Goal: Information Seeking & Learning: Check status

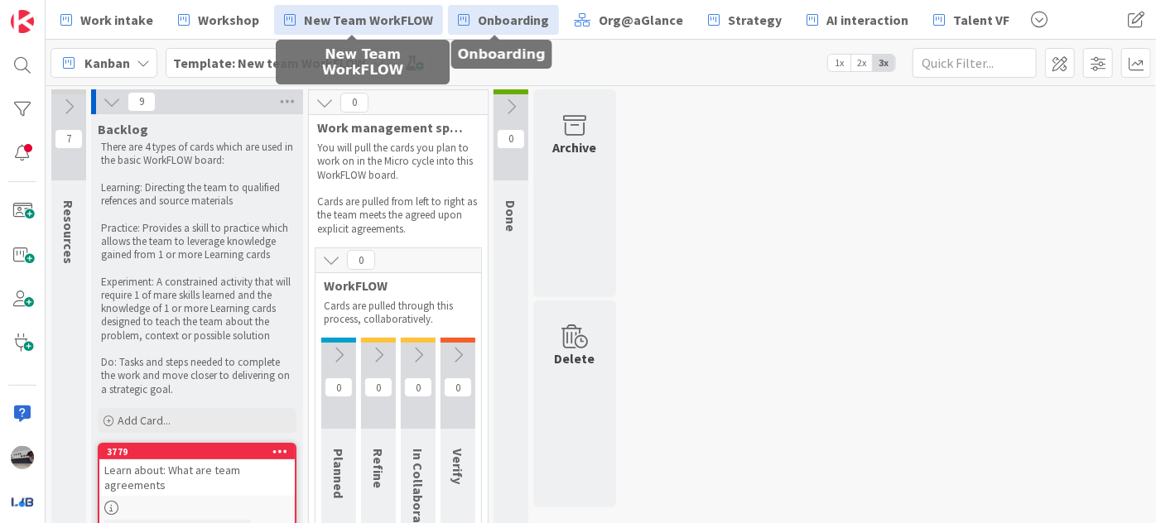
click at [538, 18] on span "Onboarding" at bounding box center [513, 20] width 71 height 20
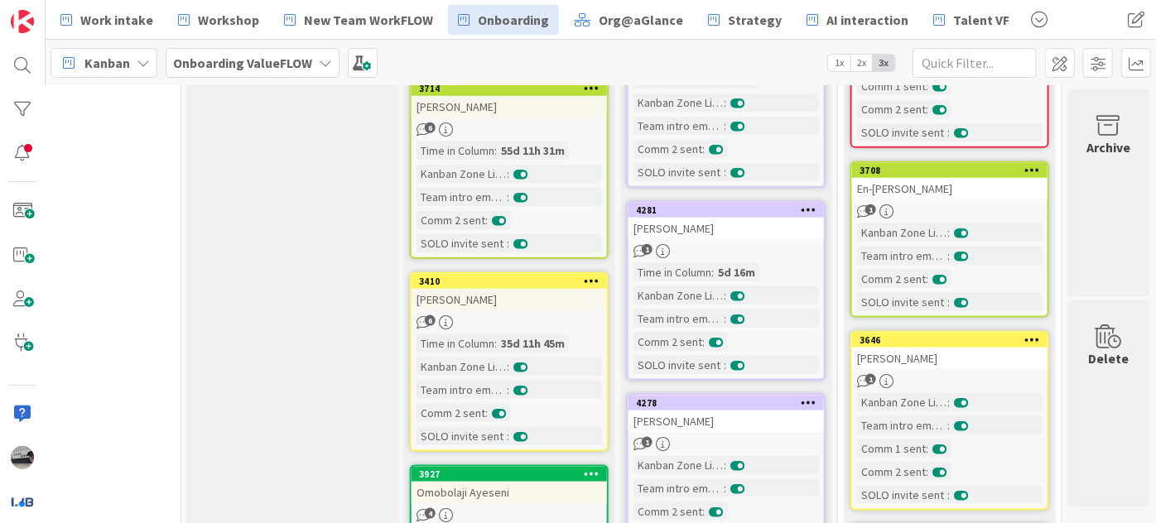
scroll to position [988, 579]
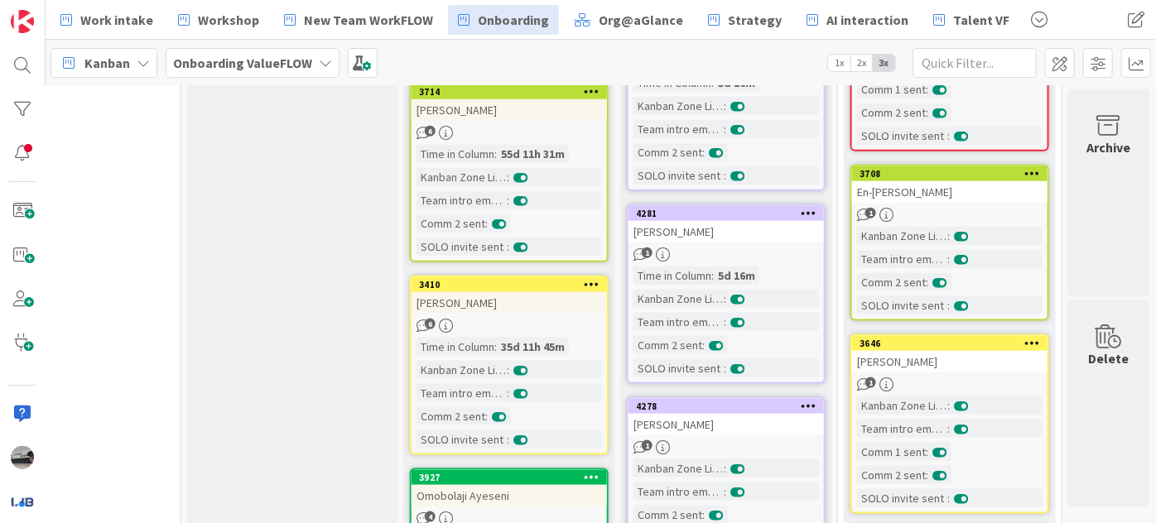
click at [240, 65] on b "Onboarding ValueFLOW" at bounding box center [242, 63] width 139 height 17
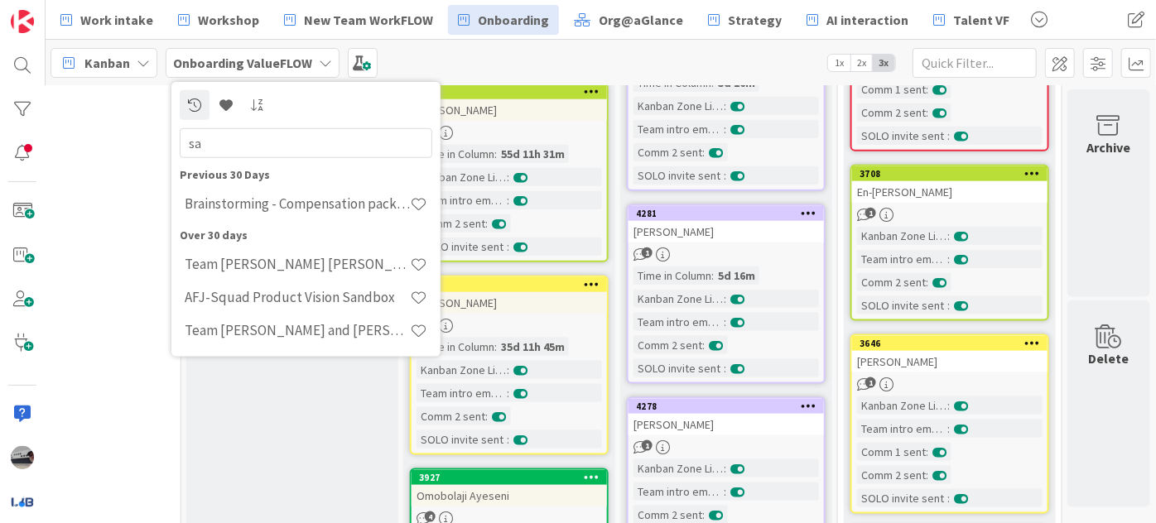
click at [412, 108] on div at bounding box center [306, 104] width 253 height 30
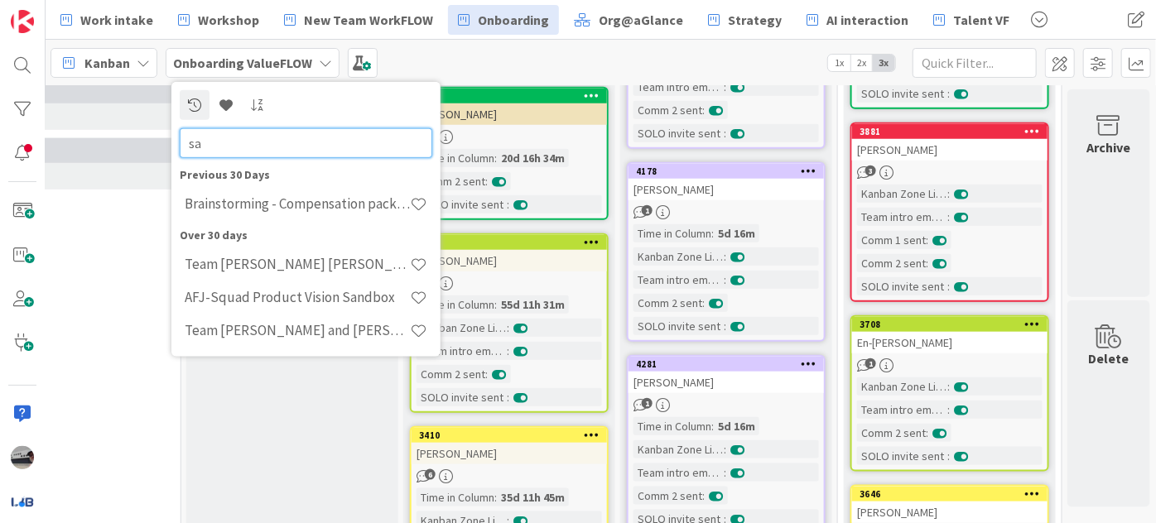
drag, startPoint x: 214, startPoint y: 140, endPoint x: 146, endPoint y: 140, distance: 68.7
click at [146, 140] on div "Work intake Workshop New Team WorkFLOW Onboarding Org@aGlance Strategy AI inter…" at bounding box center [601, 261] width 1110 height 523
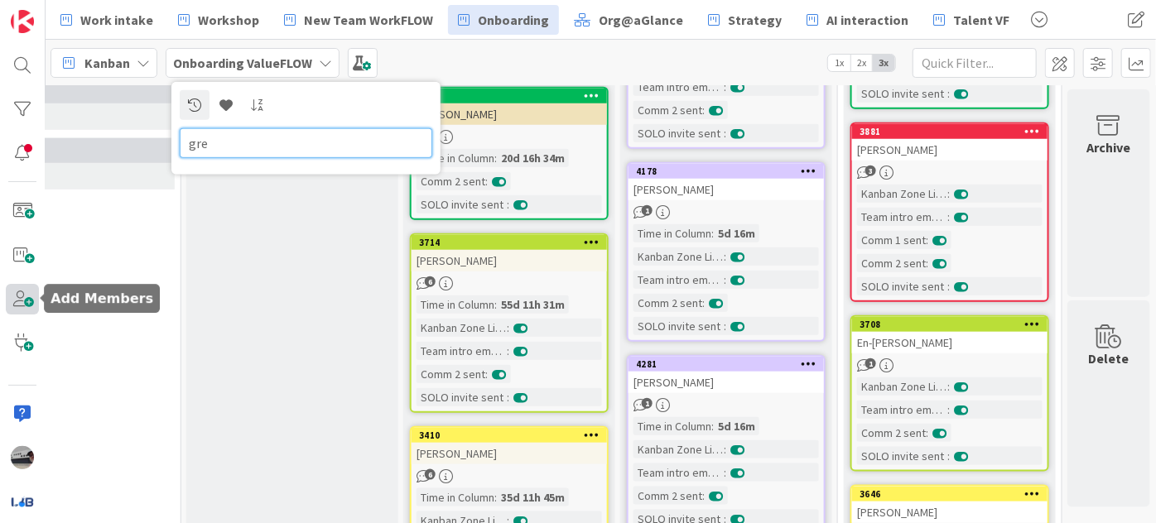
type input "gre"
click at [20, 296] on span at bounding box center [22, 299] width 33 height 31
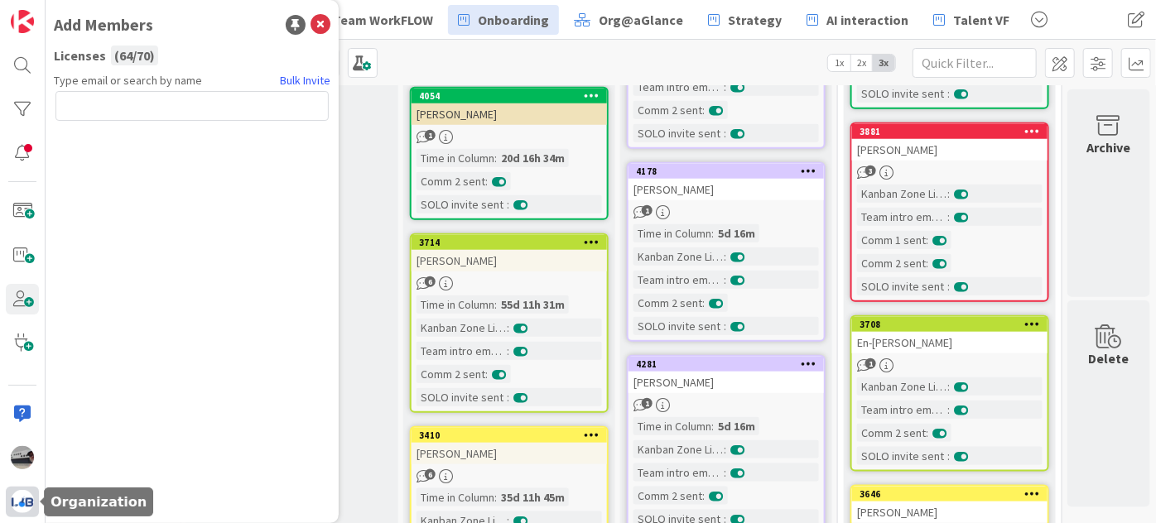
click at [11, 512] on div at bounding box center [22, 502] width 33 height 31
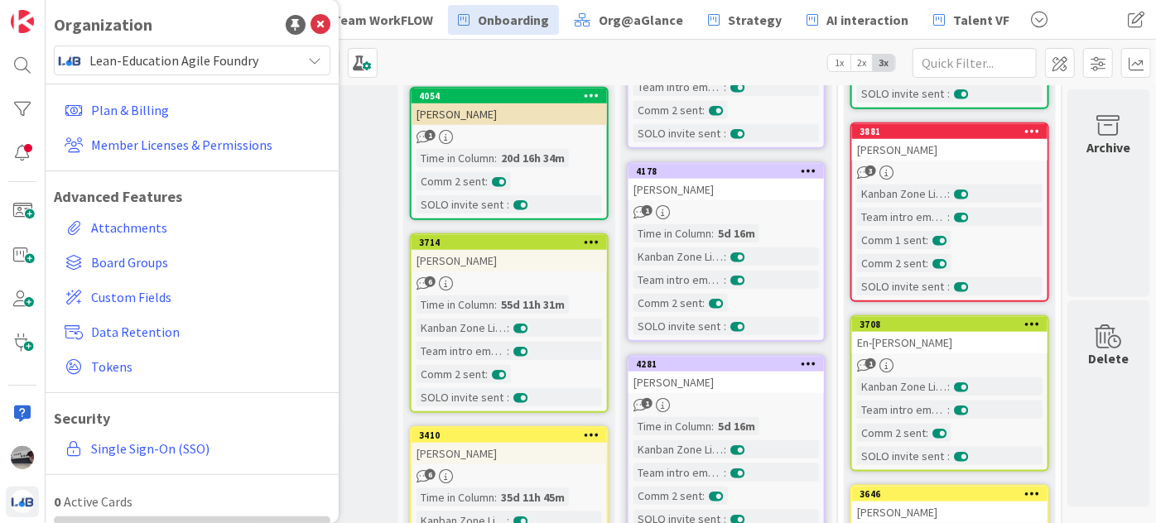
click at [190, 128] on div "Plan & Billing Member Licenses & Permissions Advanced Features Attachments Boar…" at bounding box center [192, 279] width 277 height 408
click at [186, 142] on link "Member Licenses & Permissions" at bounding box center [194, 145] width 272 height 30
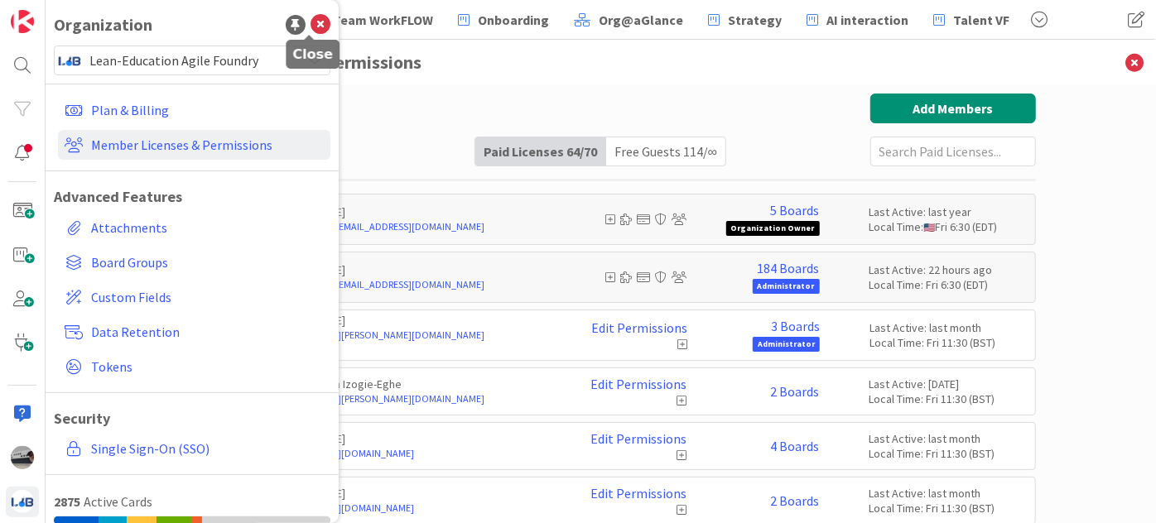
click at [311, 24] on icon at bounding box center [321, 25] width 20 height 20
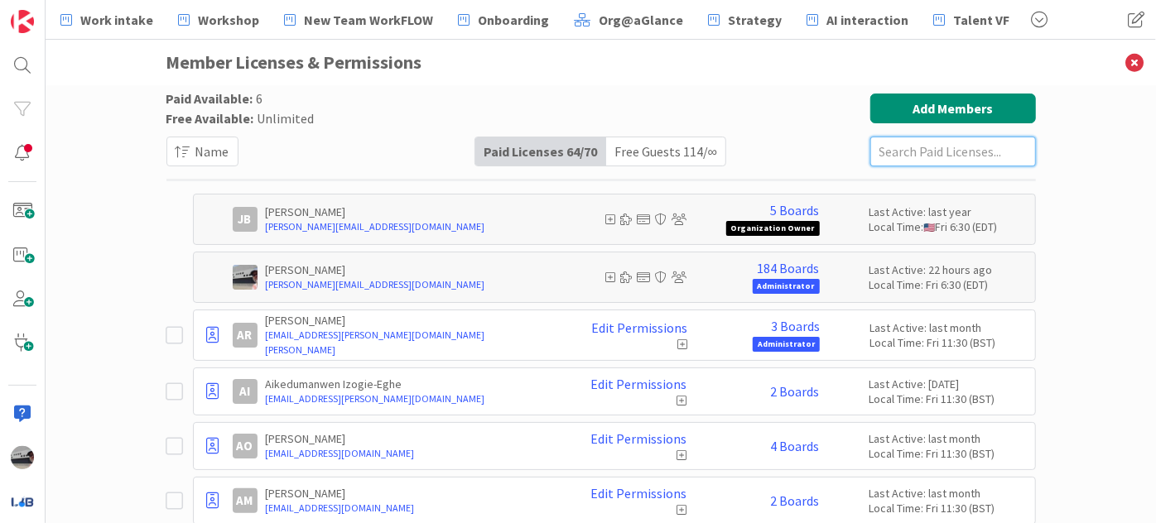
click at [937, 154] on input "text" at bounding box center [953, 152] width 166 height 30
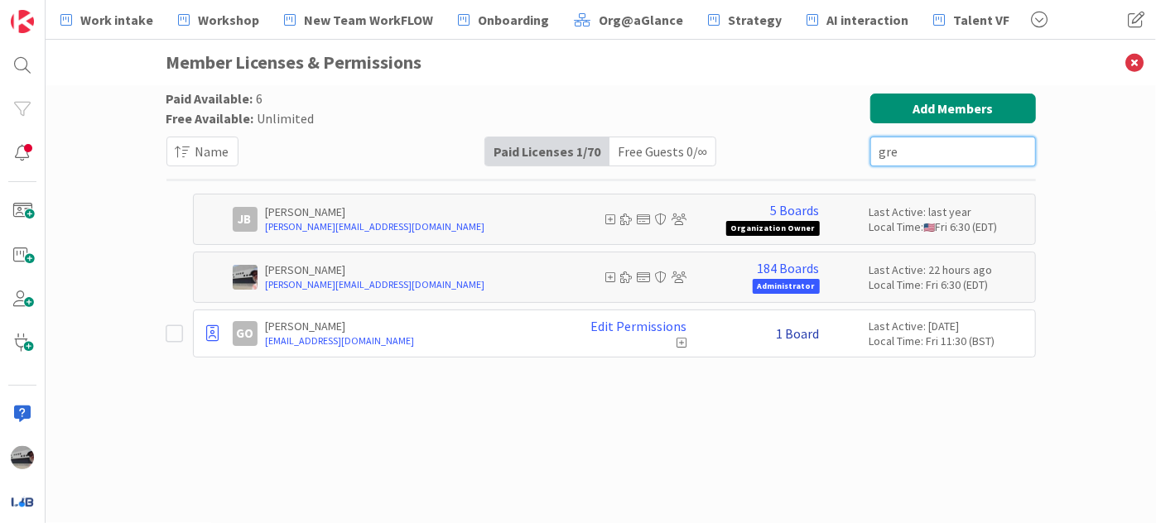
type input "gre"
click at [808, 334] on link "1 Board" at bounding box center [798, 333] width 43 height 15
click at [880, 386] on link "Team Technical Tamales" at bounding box center [881, 384] width 141 height 15
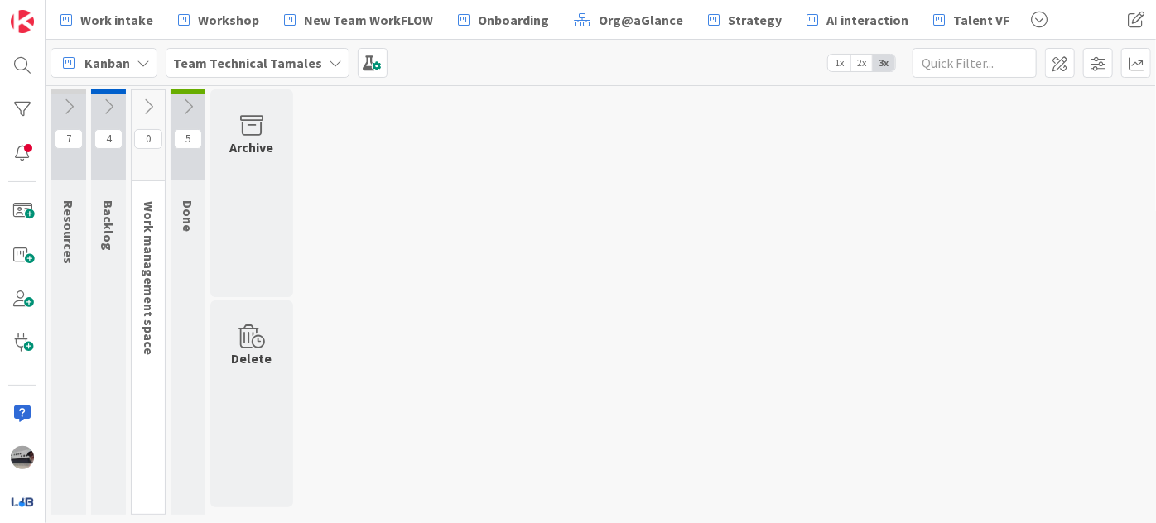
click at [182, 103] on icon at bounding box center [188, 107] width 18 height 18
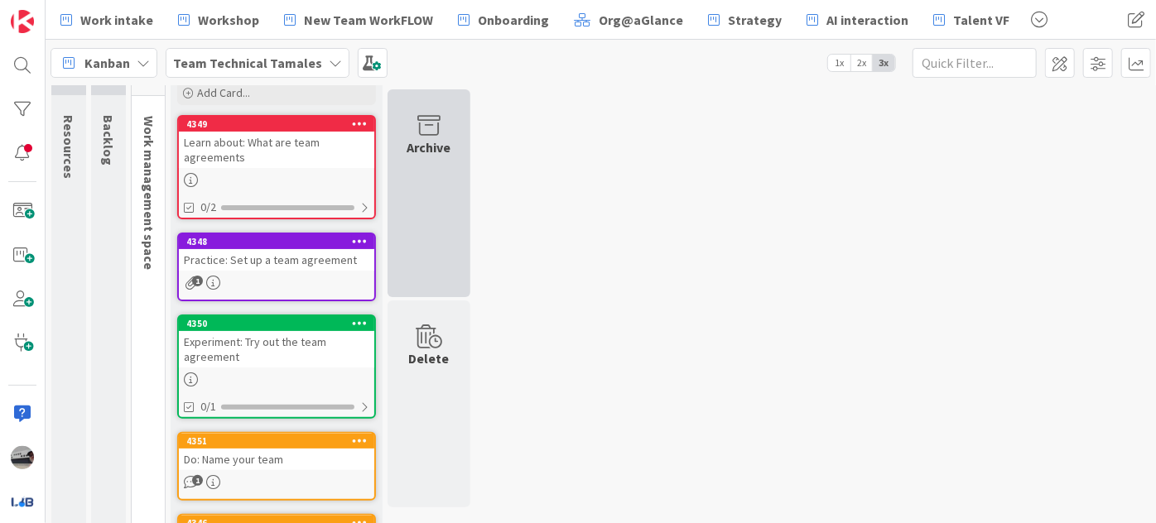
scroll to position [161, 0]
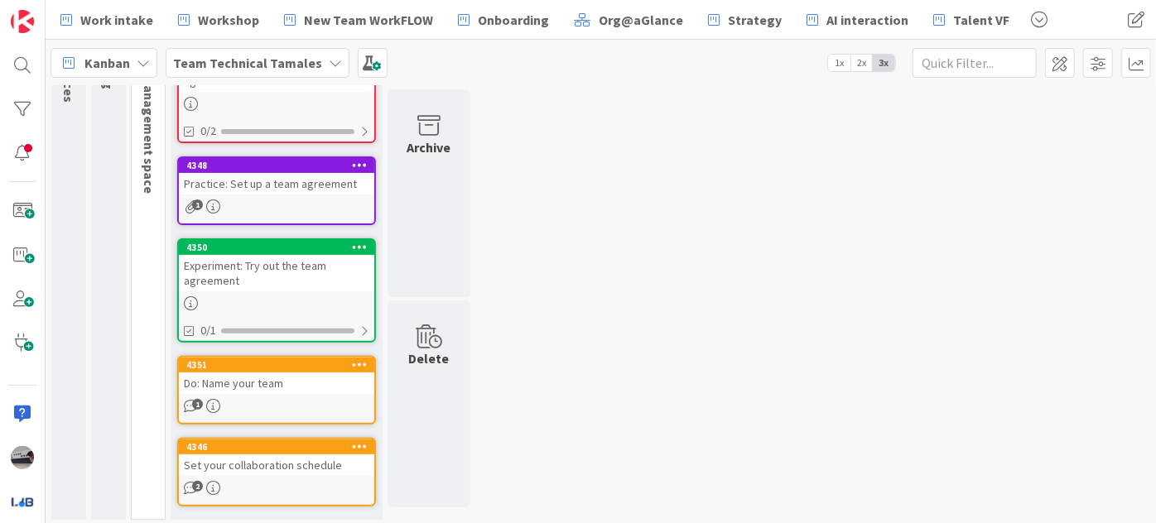
click at [300, 459] on div "Set your collaboration schedule" at bounding box center [276, 466] width 195 height 22
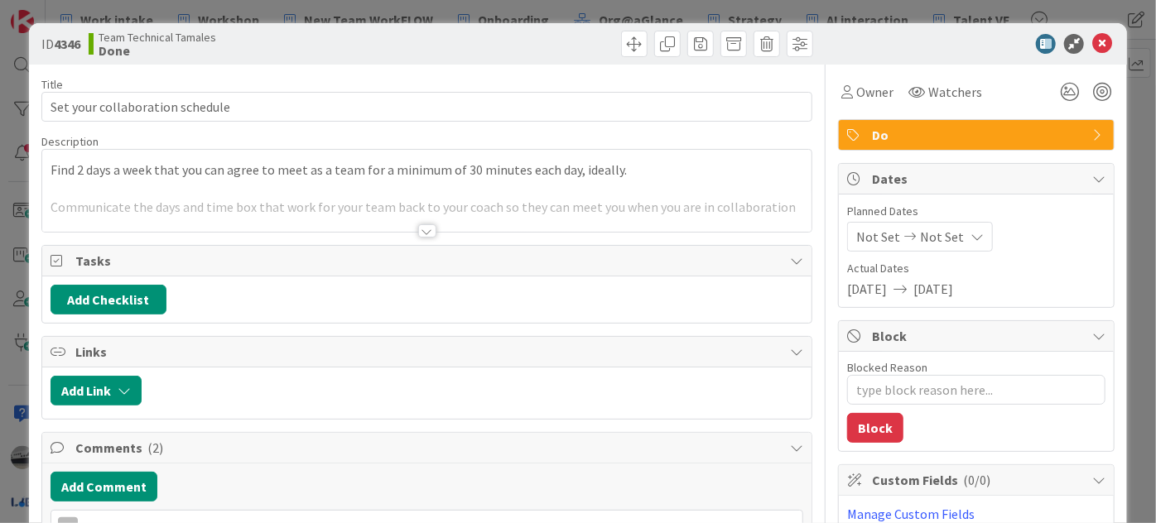
click at [426, 227] on div at bounding box center [427, 230] width 18 height 13
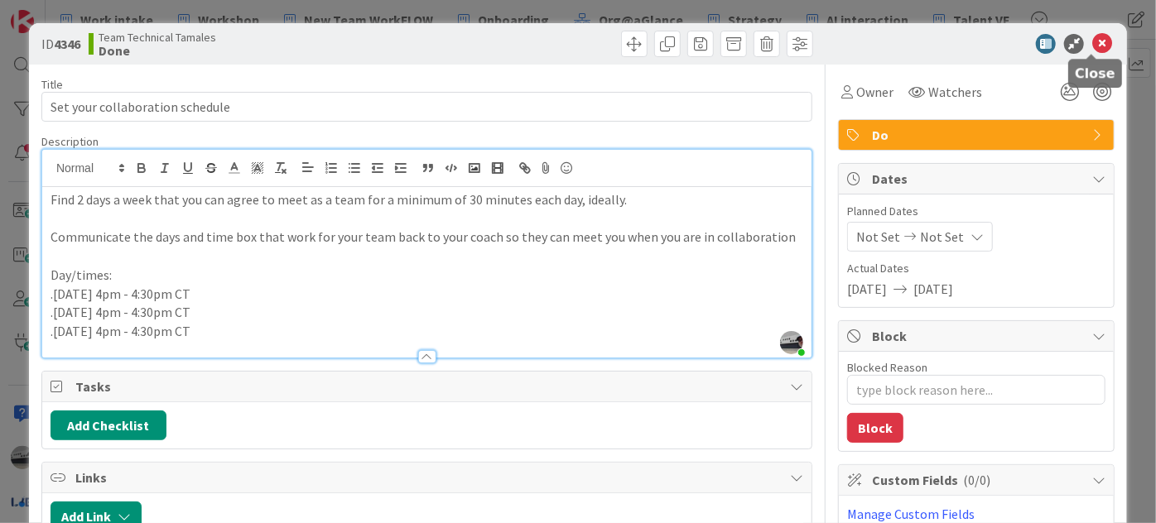
click at [1092, 43] on icon at bounding box center [1102, 44] width 20 height 20
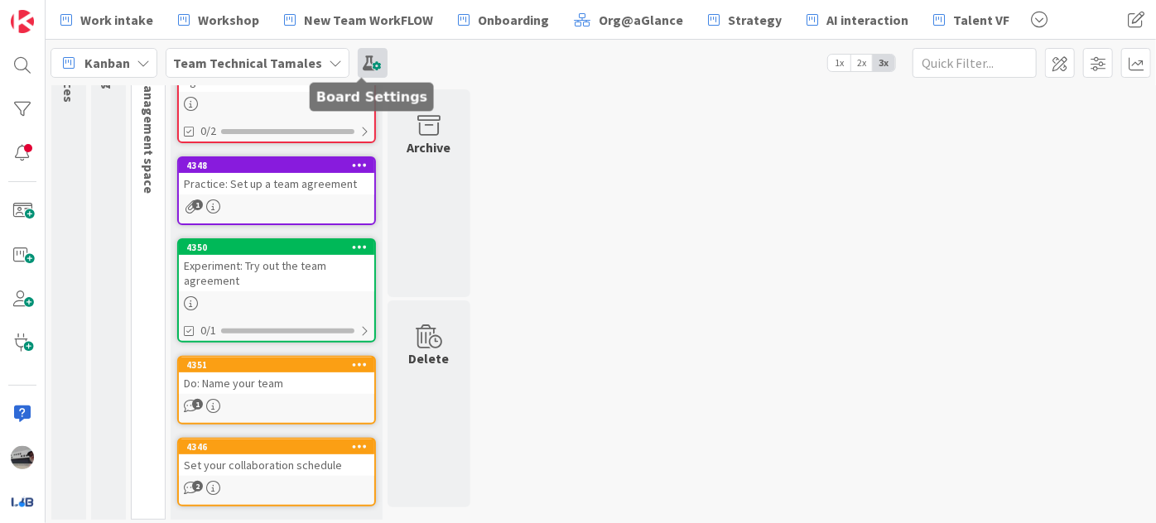
click at [374, 55] on span at bounding box center [373, 63] width 30 height 30
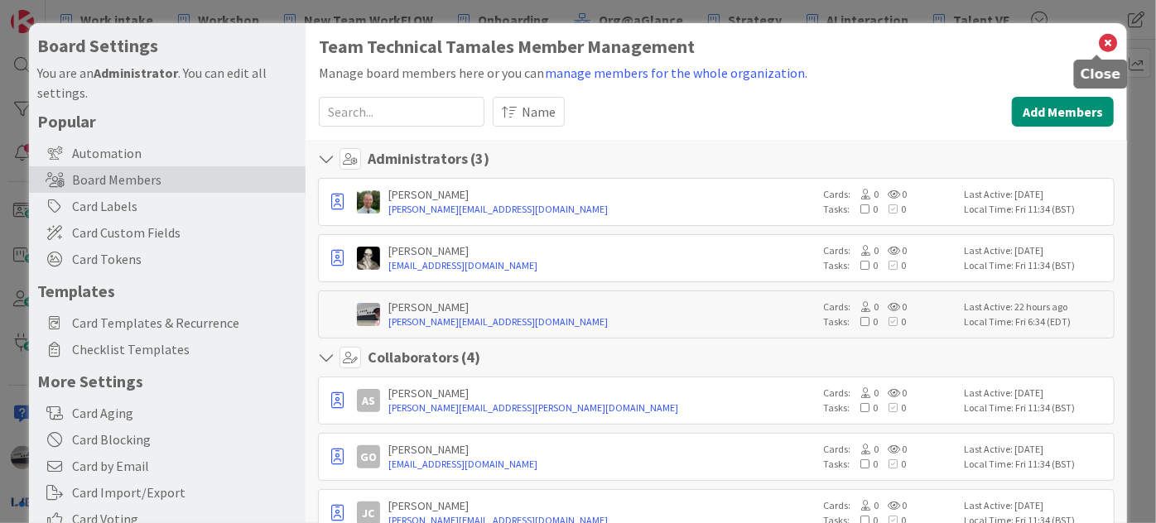
click at [1097, 39] on icon at bounding box center [1108, 42] width 22 height 23
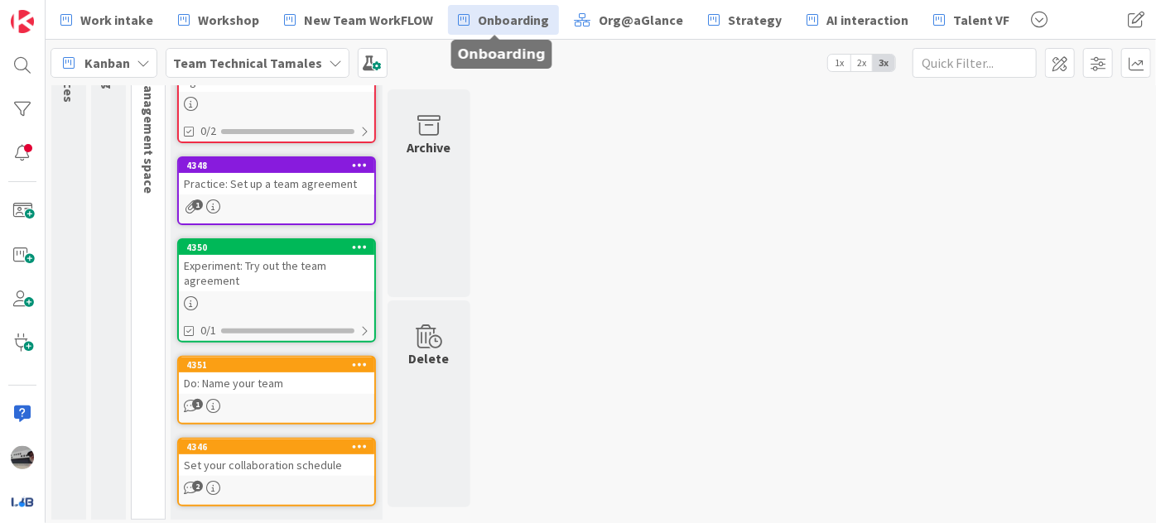
click at [479, 15] on span "Onboarding" at bounding box center [513, 20] width 71 height 20
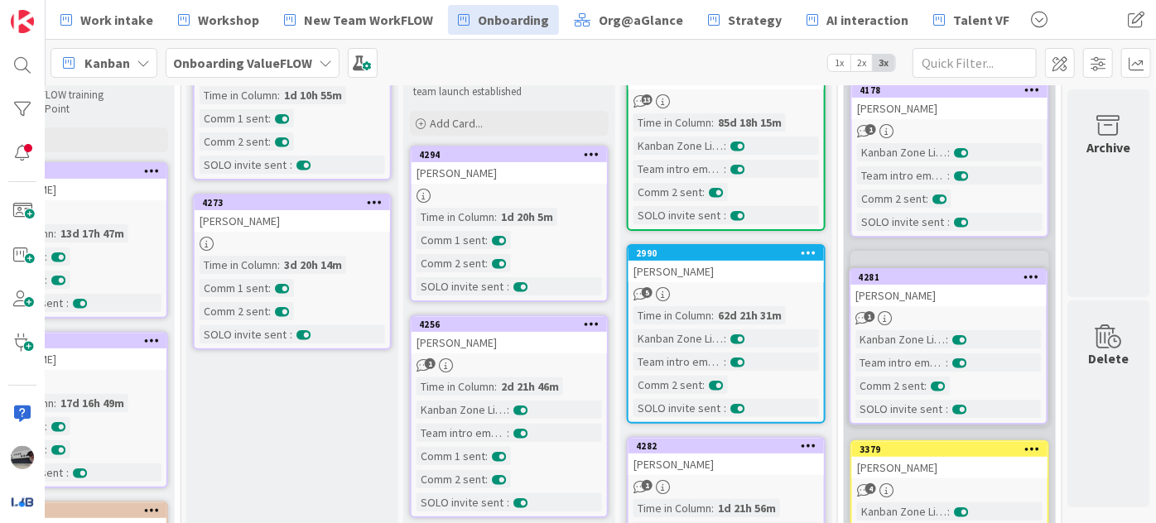
scroll to position [172, 578]
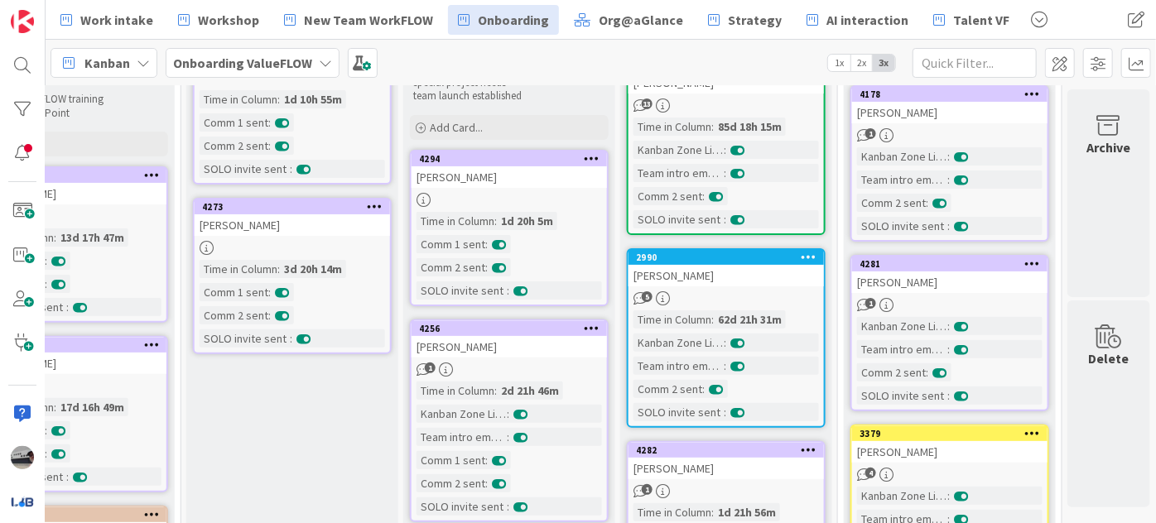
click at [936, 105] on div "[PERSON_NAME]" at bounding box center [949, 113] width 195 height 22
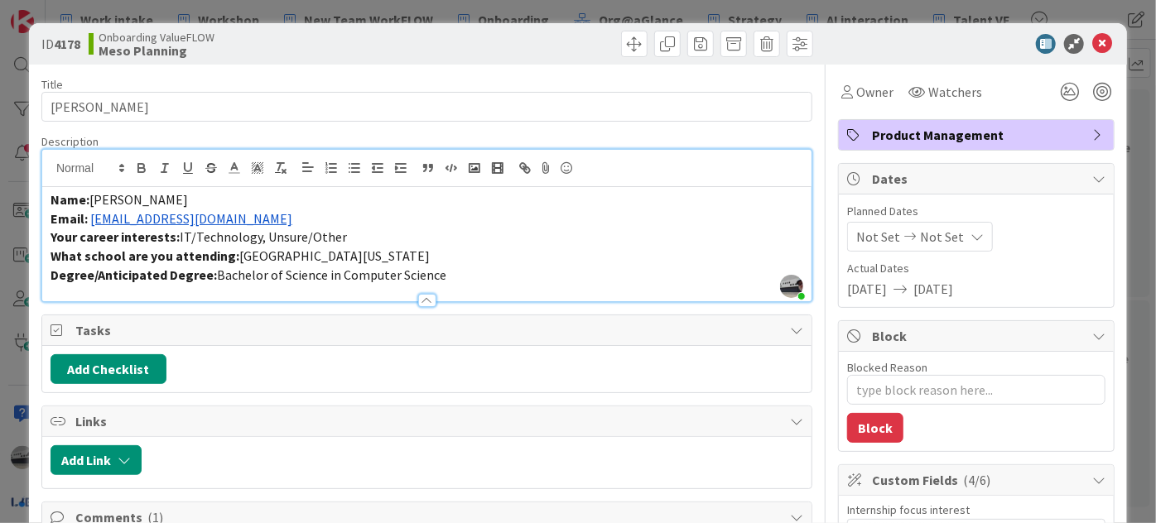
click at [296, 185] on div "[PERSON_NAME] just joined Name: [PERSON_NAME] Email: [EMAIL_ADDRESS][DOMAIN_NAM…" at bounding box center [426, 226] width 769 height 152
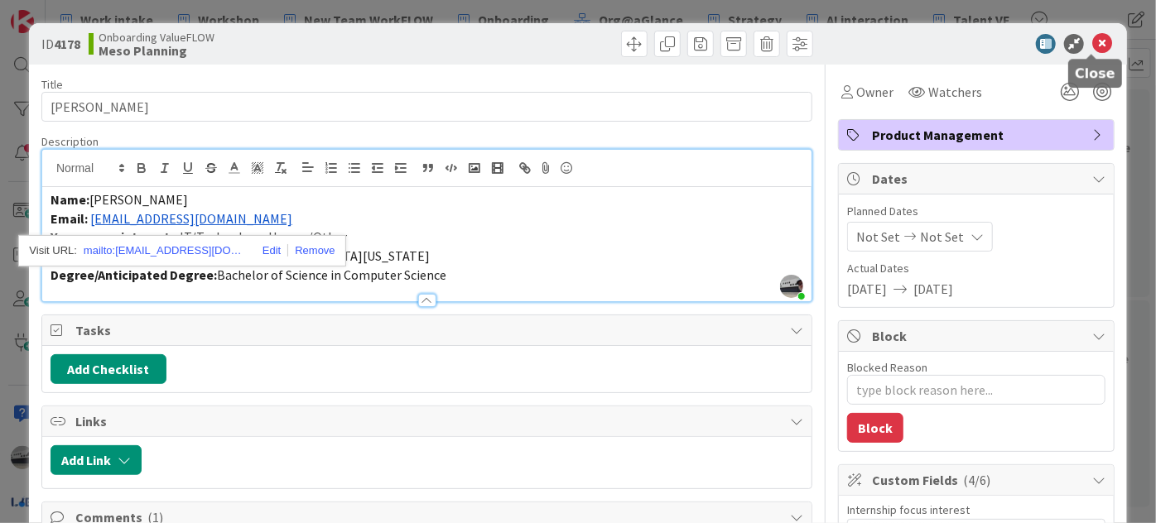
click at [1093, 46] on icon at bounding box center [1102, 44] width 20 height 20
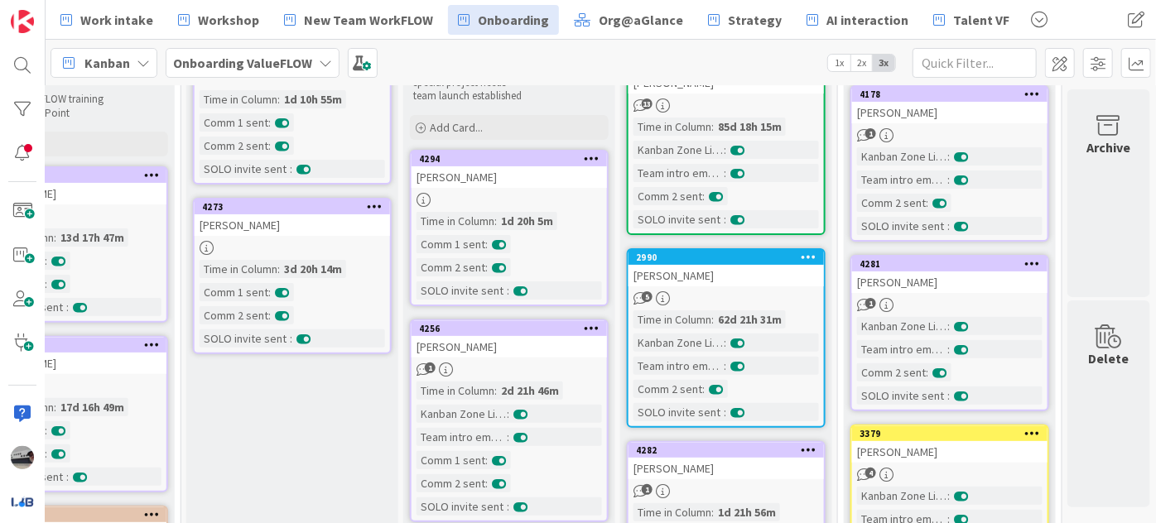
scroll to position [171, 578]
click at [905, 284] on div "[PERSON_NAME]" at bounding box center [949, 283] width 195 height 22
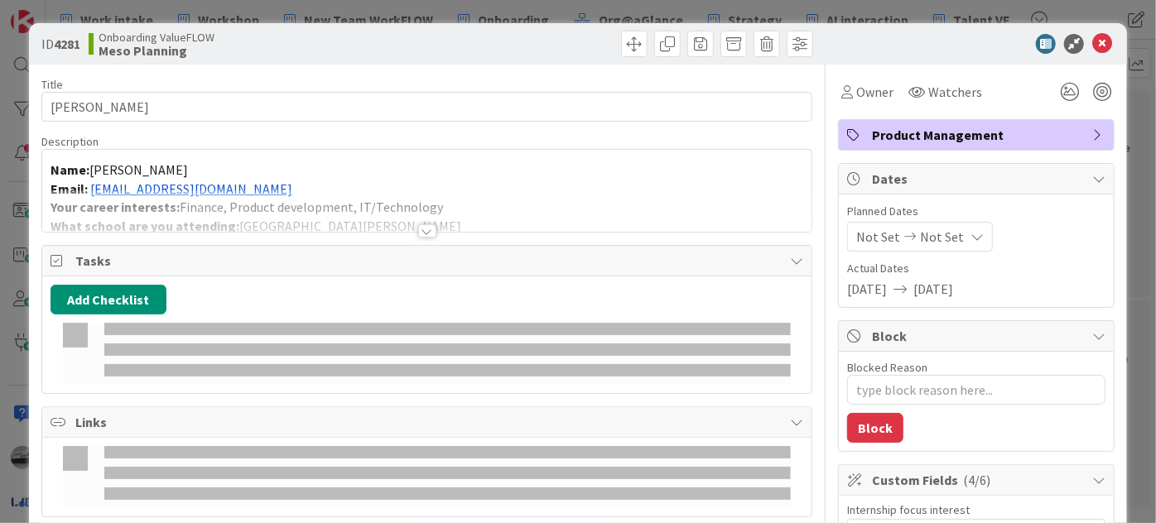
type textarea "x"
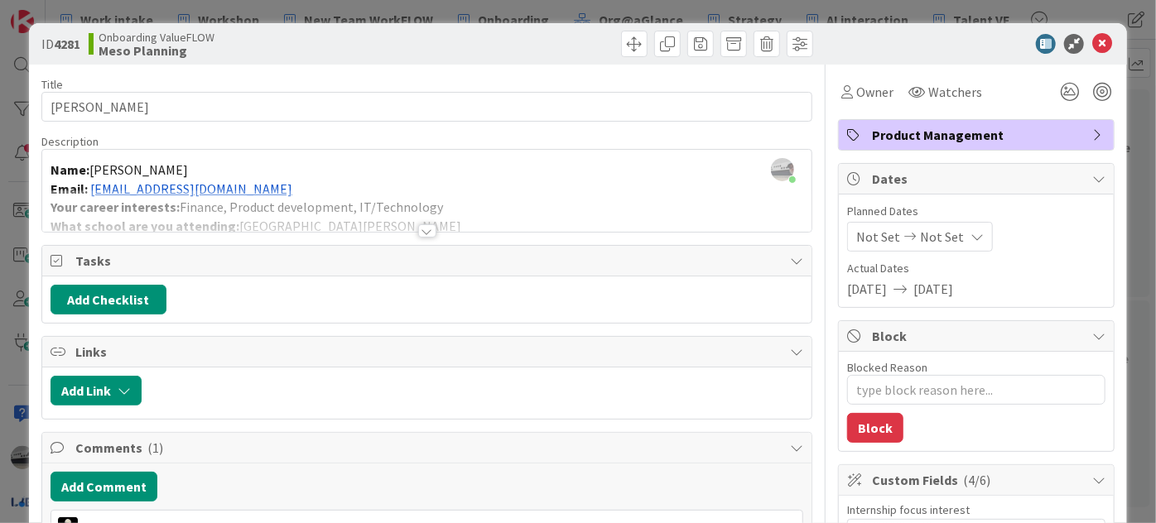
click at [418, 231] on div at bounding box center [427, 230] width 18 height 13
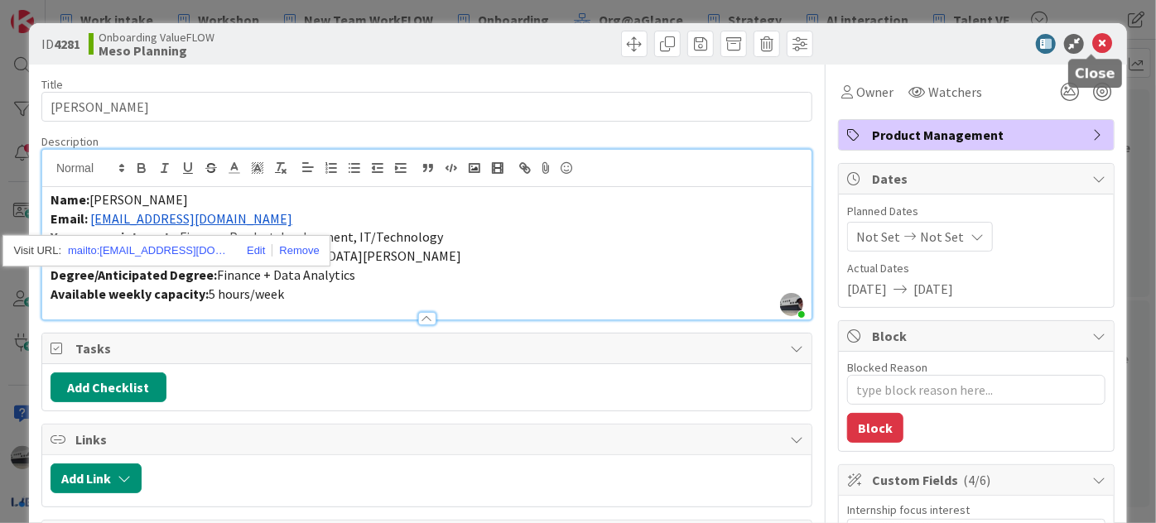
click at [1094, 46] on icon at bounding box center [1102, 44] width 20 height 20
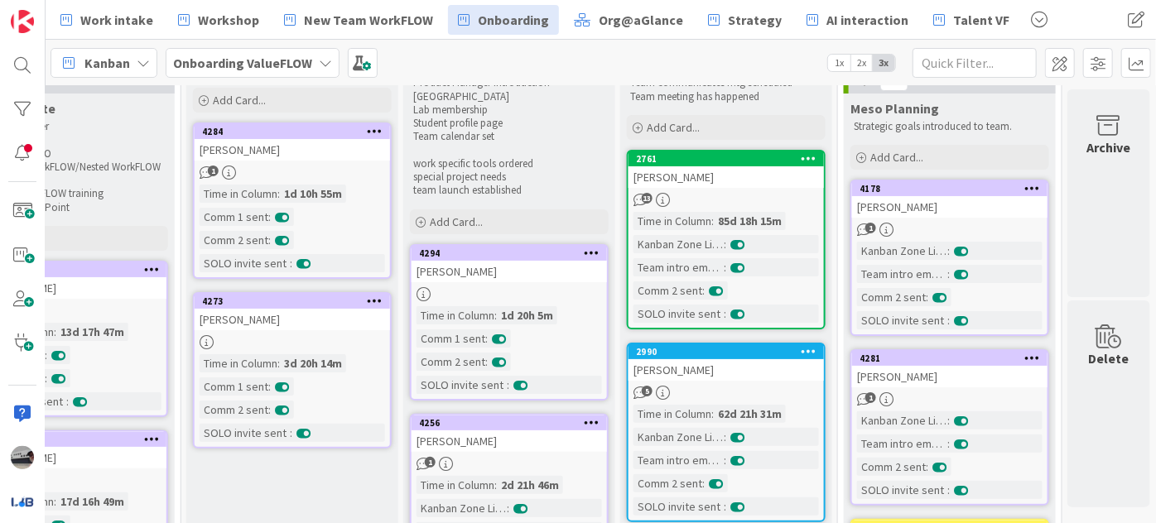
scroll to position [75, 578]
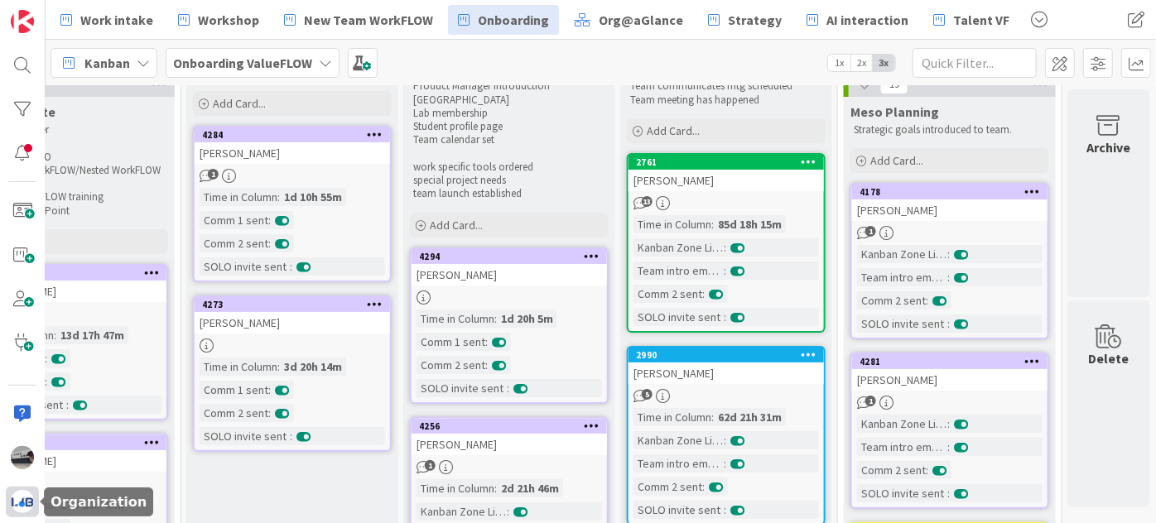
click at [24, 494] on img at bounding box center [22, 501] width 23 height 23
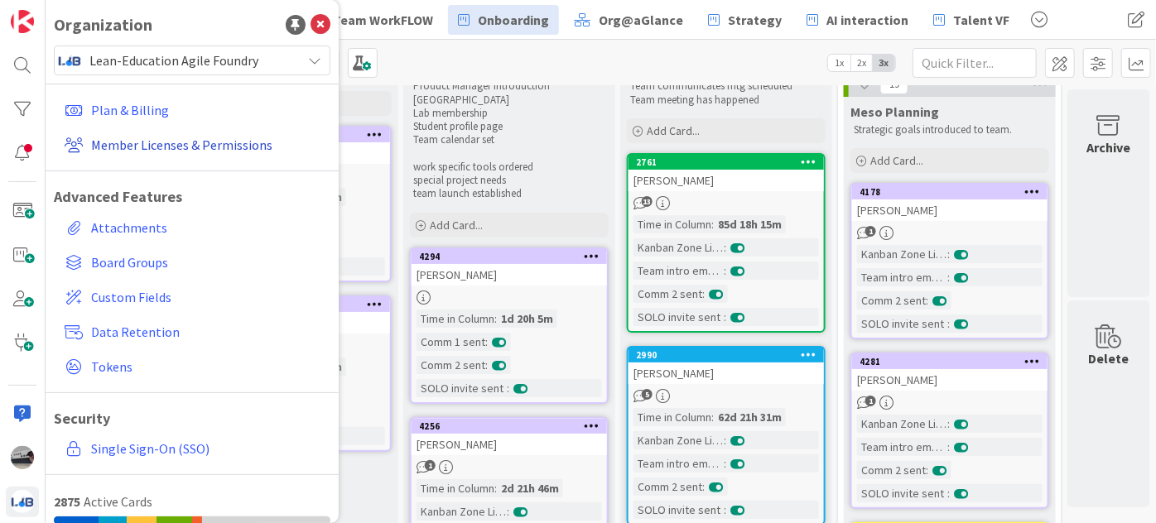
click at [176, 147] on link "Member Licenses & Permissions" at bounding box center [194, 145] width 272 height 30
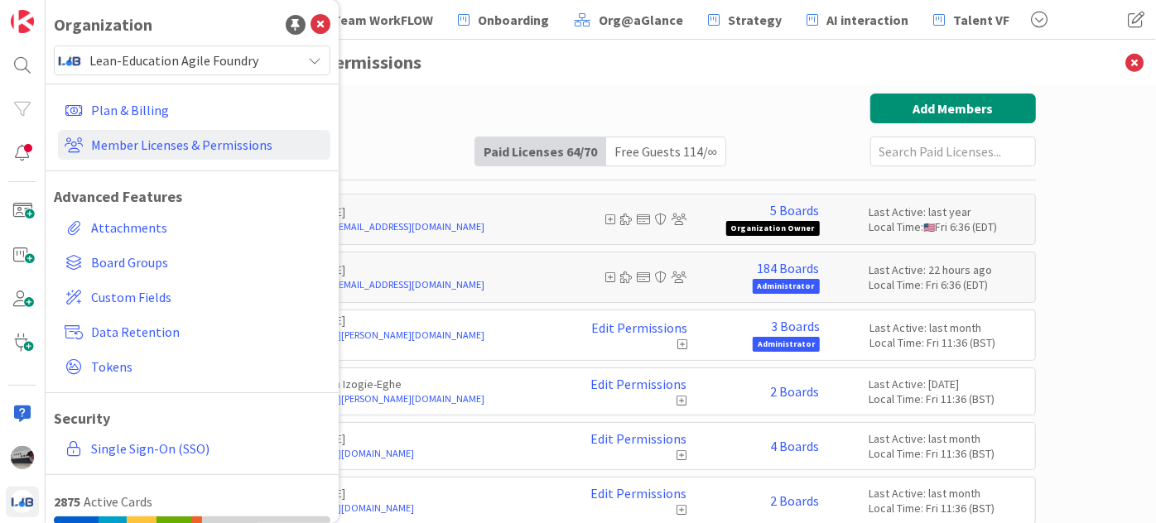
click at [881, 145] on input "text" at bounding box center [953, 152] width 166 height 30
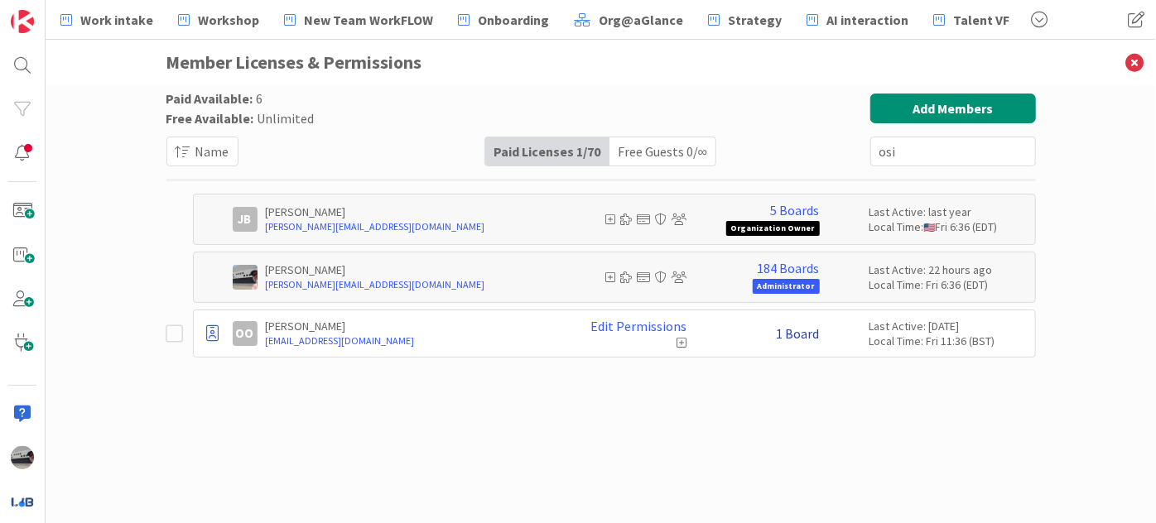
type input "osi"
click at [811, 330] on link "1 Board" at bounding box center [798, 333] width 43 height 15
click at [853, 383] on link "The Envisionists!" at bounding box center [859, 384] width 97 height 15
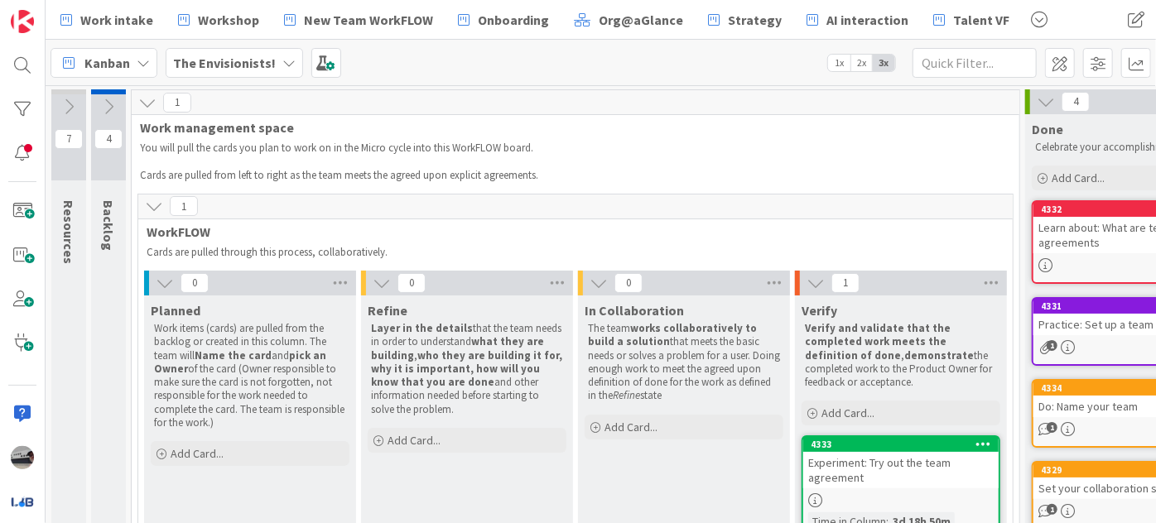
click at [1095, 487] on div "Set your collaboration schedule" at bounding box center [1130, 489] width 195 height 22
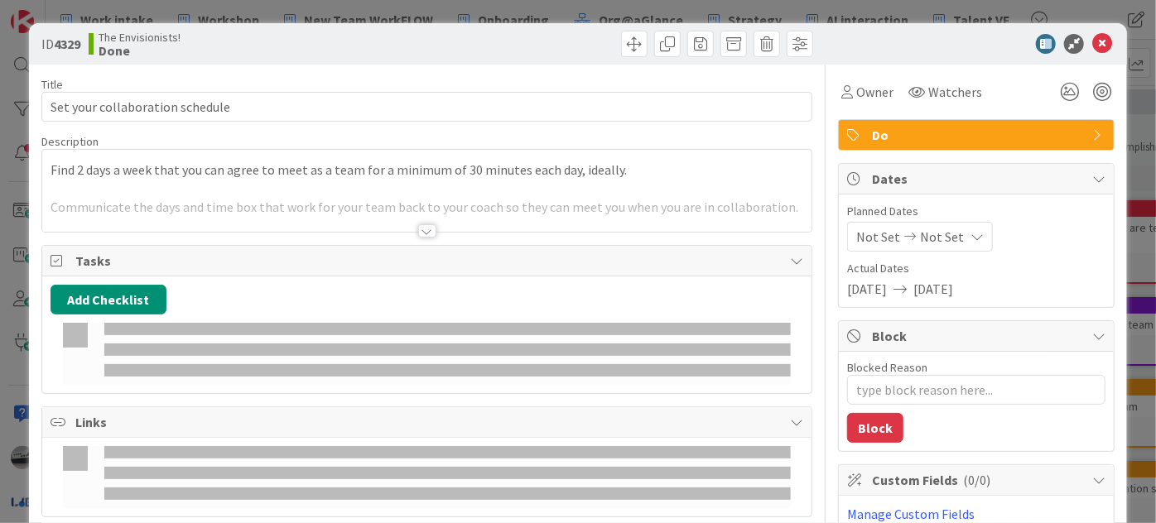
type textarea "x"
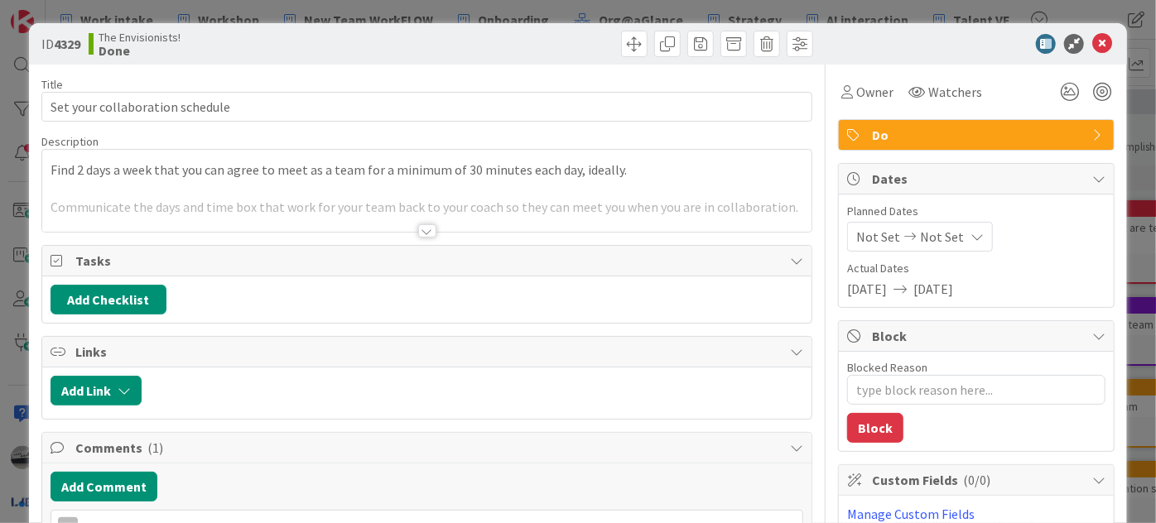
click at [418, 229] on div at bounding box center [427, 230] width 18 height 13
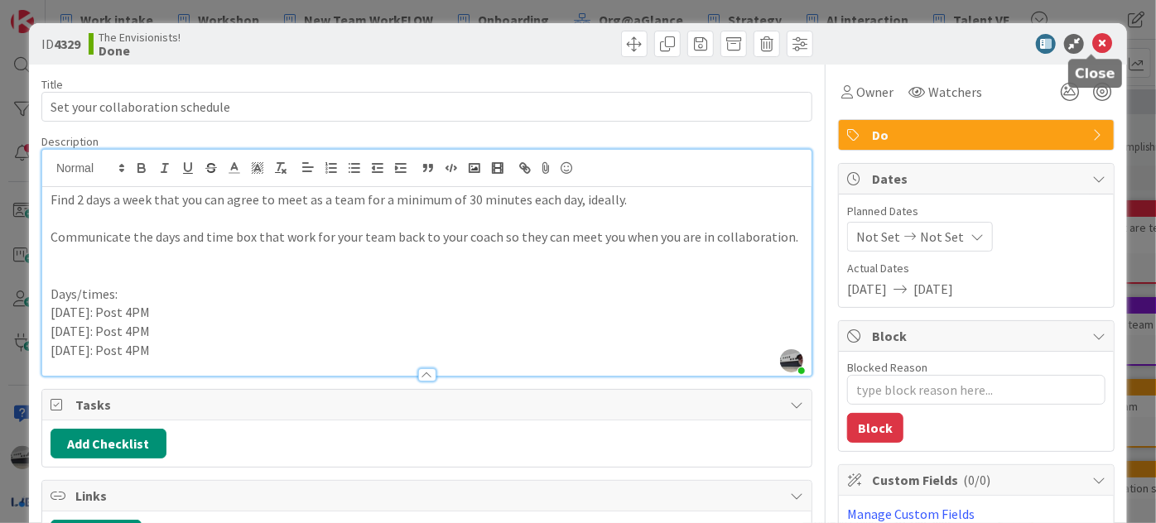
click at [1092, 39] on icon at bounding box center [1102, 44] width 20 height 20
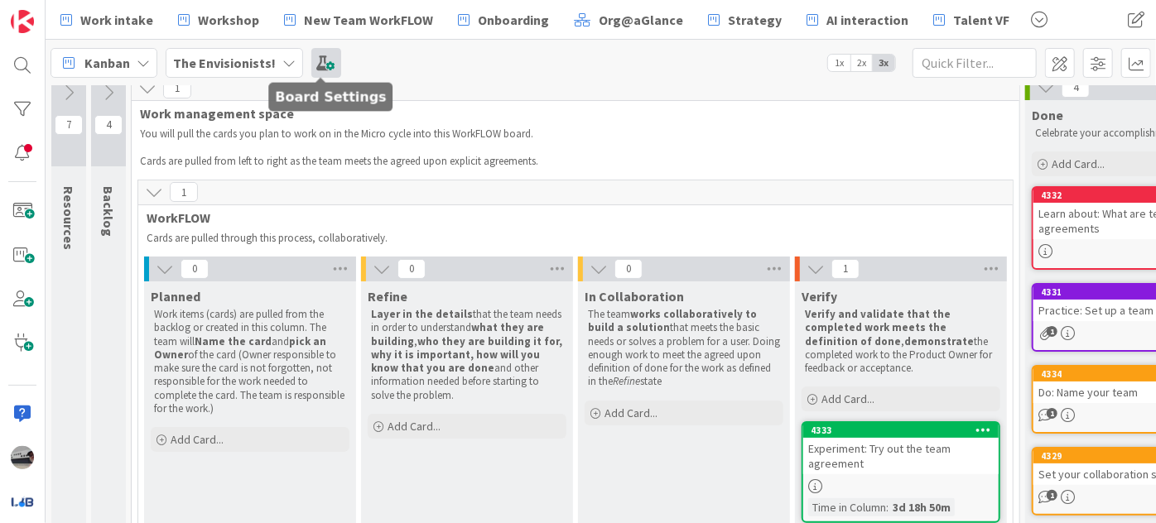
click at [311, 54] on span at bounding box center [326, 63] width 30 height 30
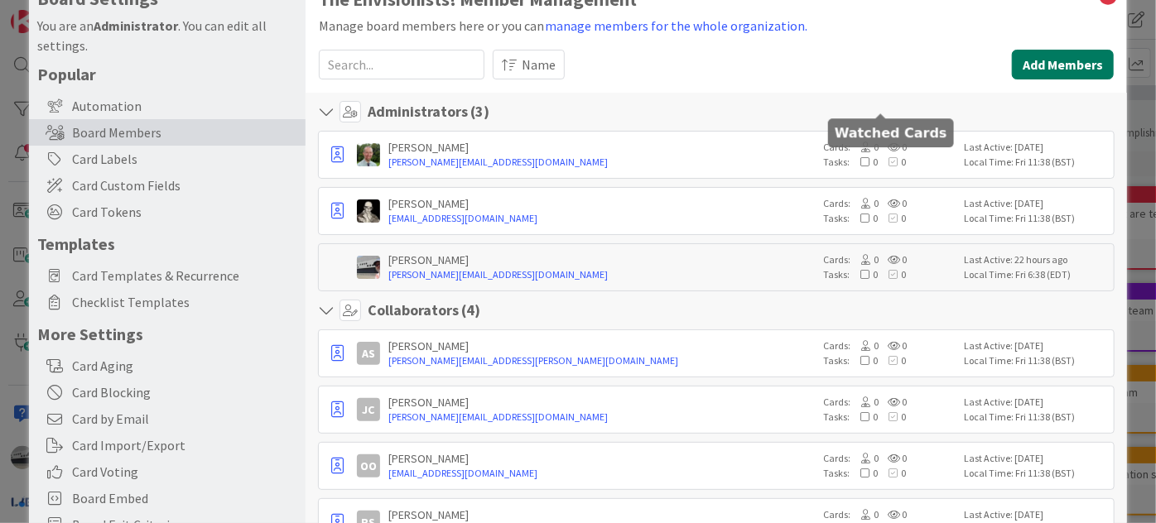
scroll to position [0, 0]
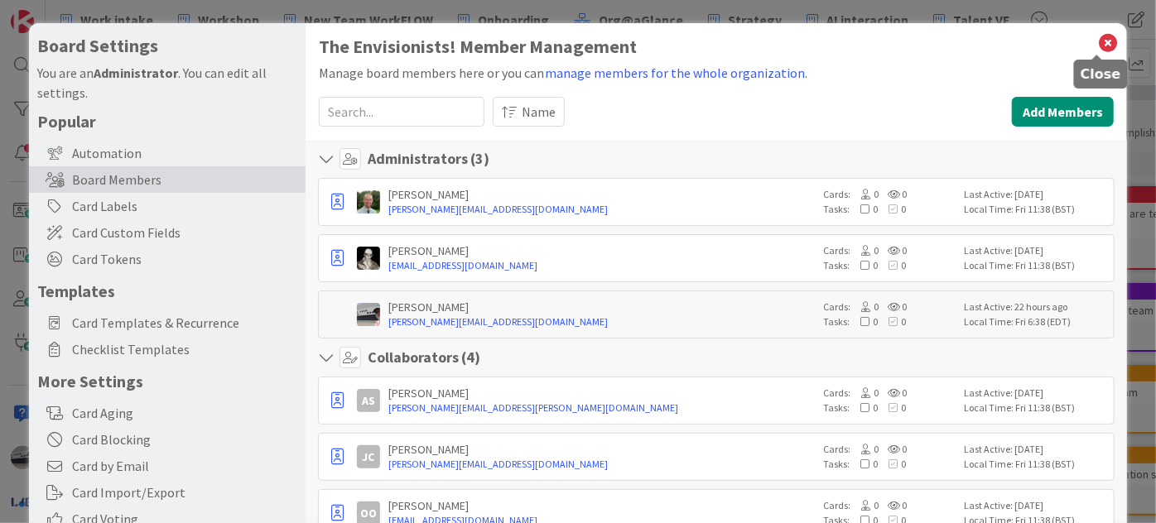
click at [1097, 39] on icon at bounding box center [1108, 42] width 22 height 23
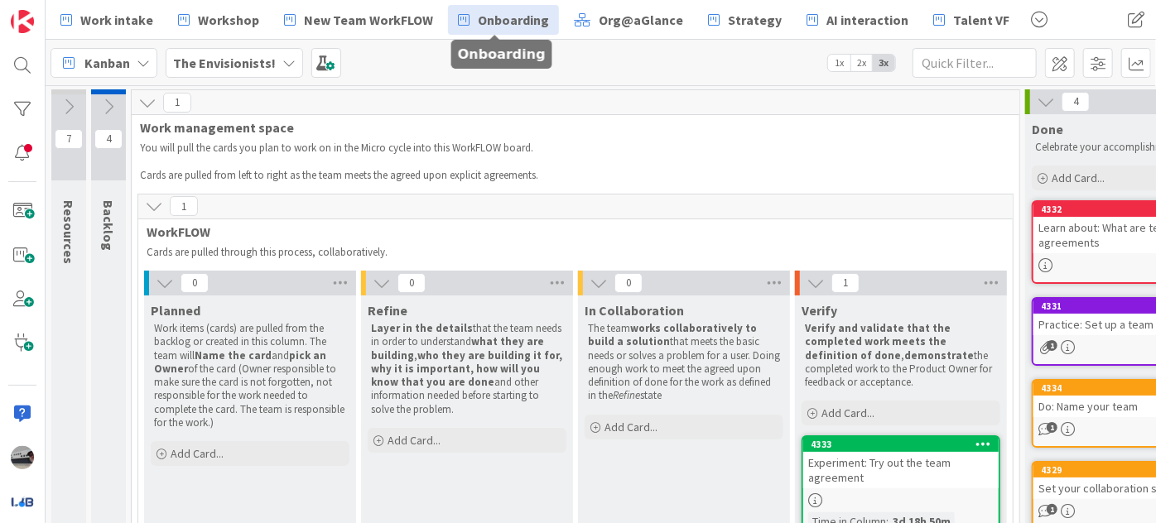
click at [480, 17] on span "Onboarding" at bounding box center [513, 20] width 71 height 20
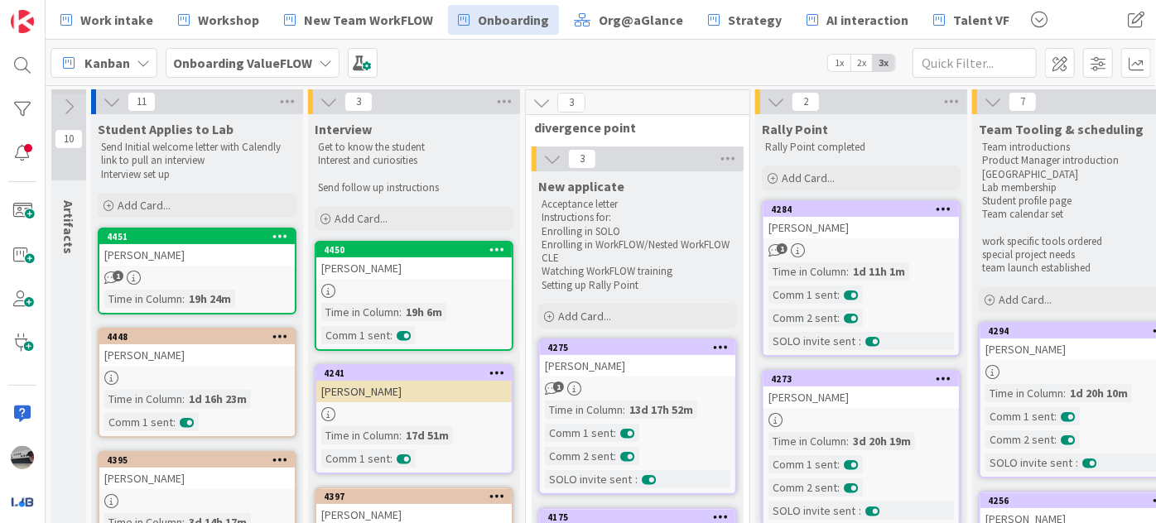
click at [115, 99] on icon at bounding box center [112, 102] width 18 height 18
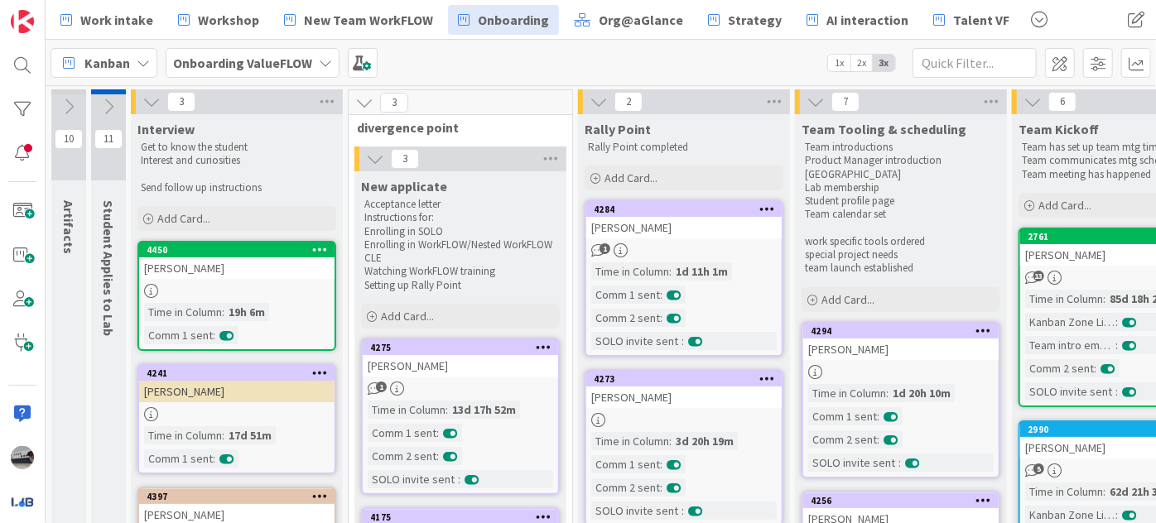
click at [158, 97] on icon at bounding box center [151, 102] width 18 height 18
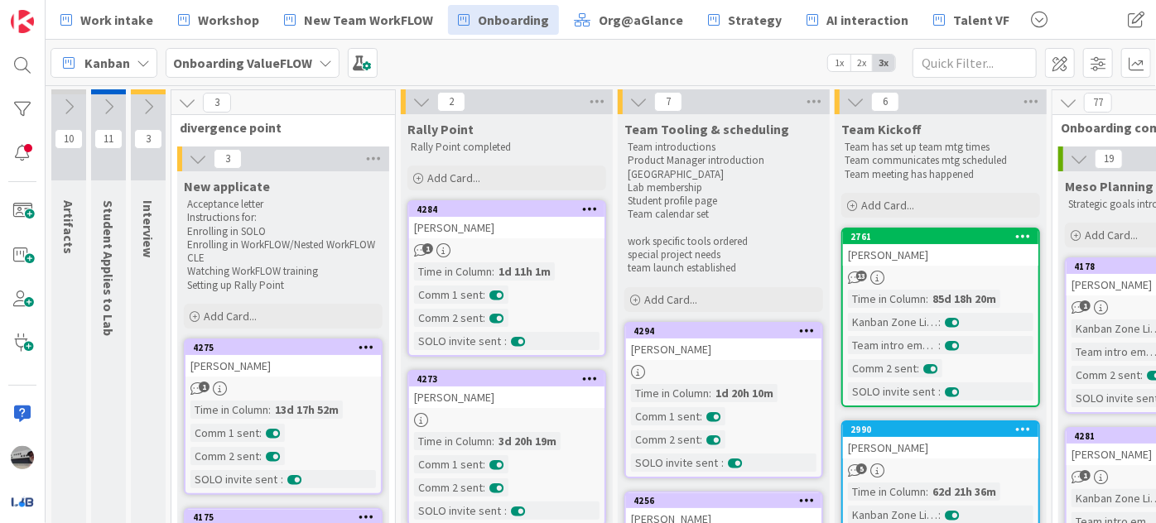
click at [190, 103] on icon at bounding box center [187, 103] width 18 height 18
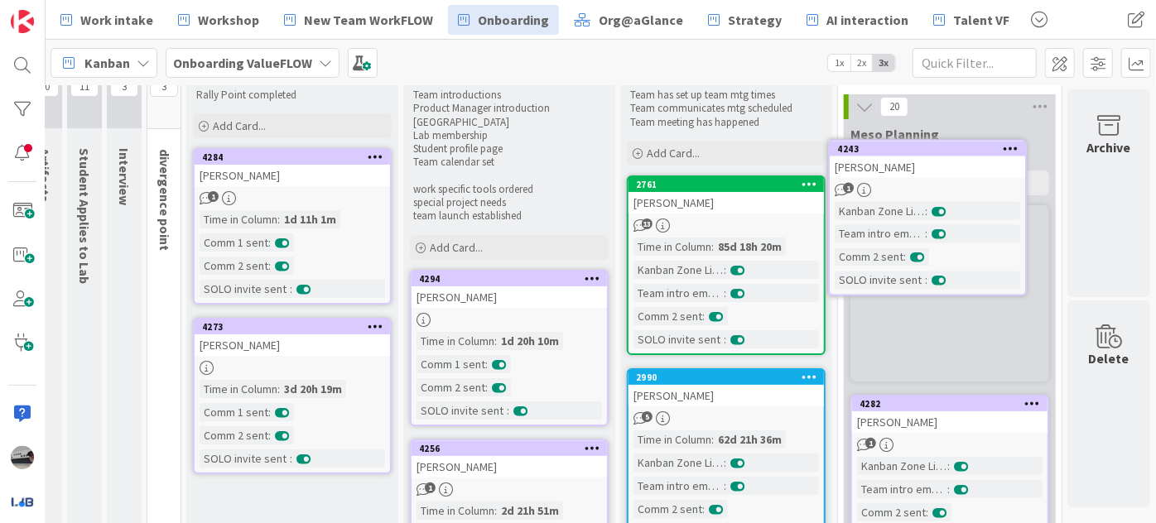
scroll to position [0, 33]
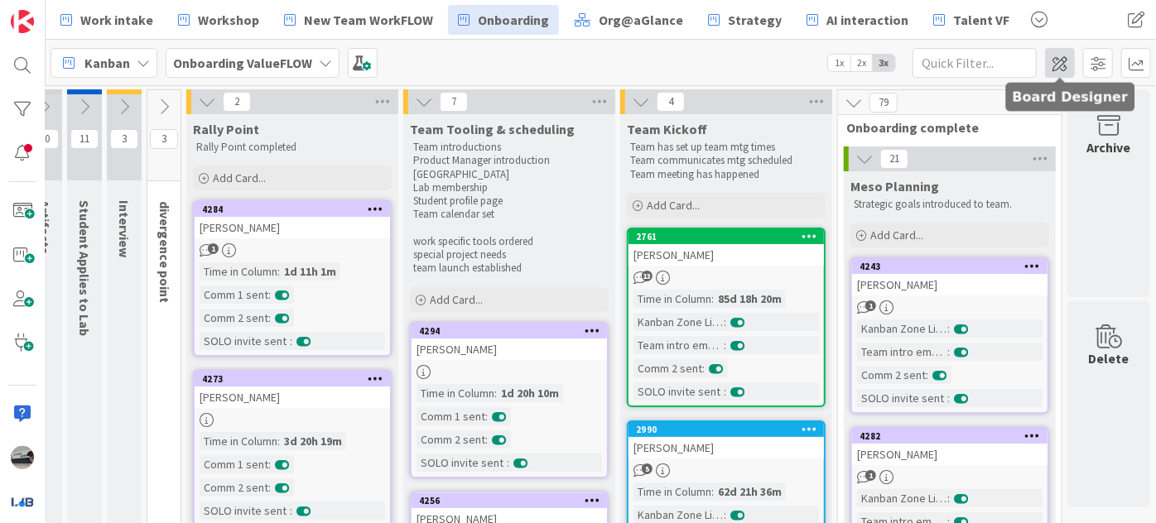
click at [1069, 68] on span at bounding box center [1060, 63] width 30 height 30
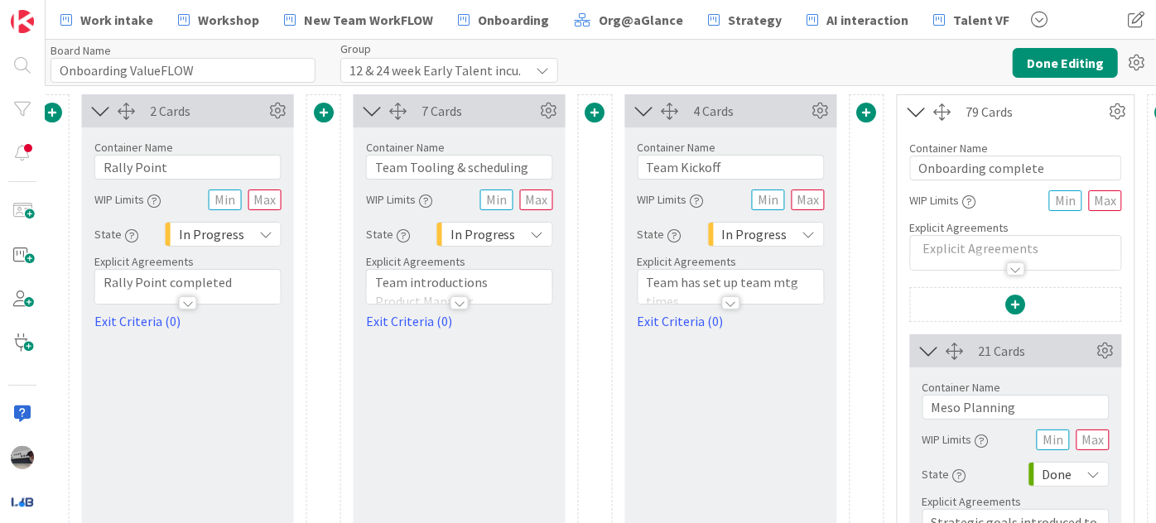
scroll to position [0, 1177]
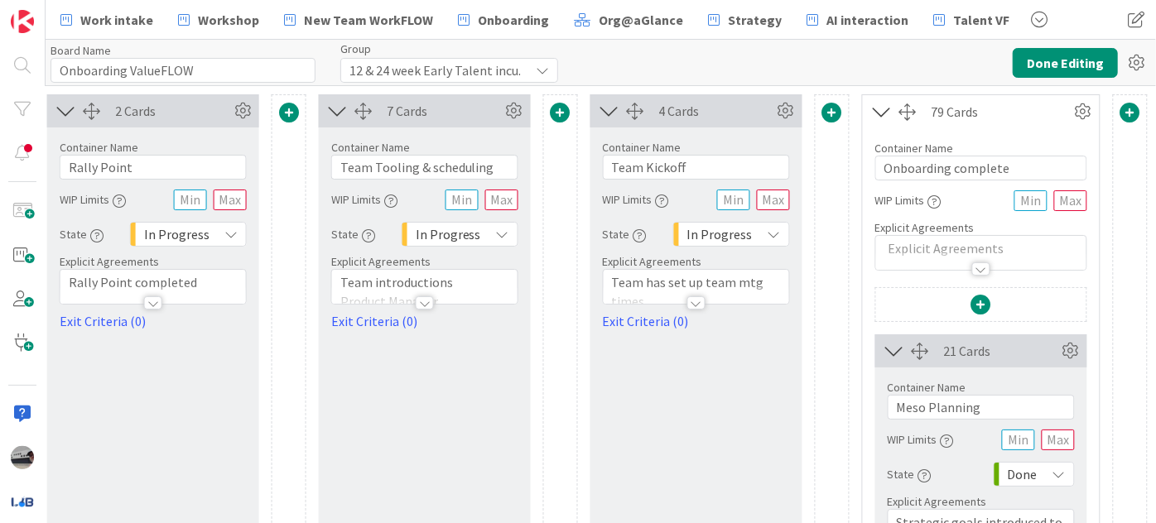
click at [689, 300] on div at bounding box center [696, 302] width 18 height 13
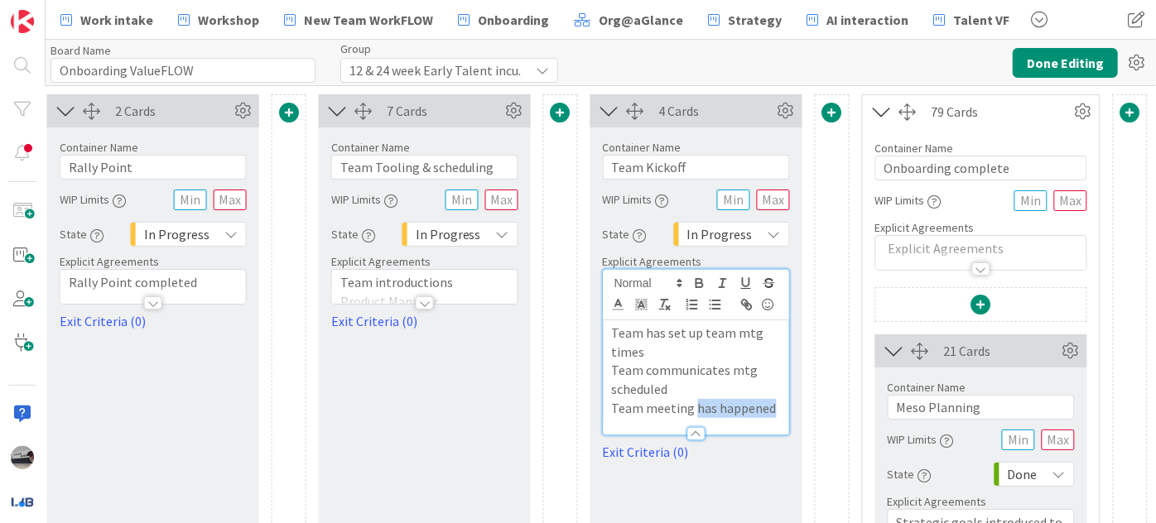
drag, startPoint x: 684, startPoint y: 407, endPoint x: 757, endPoint y: 408, distance: 72.9
click at [757, 408] on p "Team meeting has happened" at bounding box center [696, 408] width 169 height 19
click at [1054, 61] on button "Done Editing" at bounding box center [1065, 63] width 105 height 30
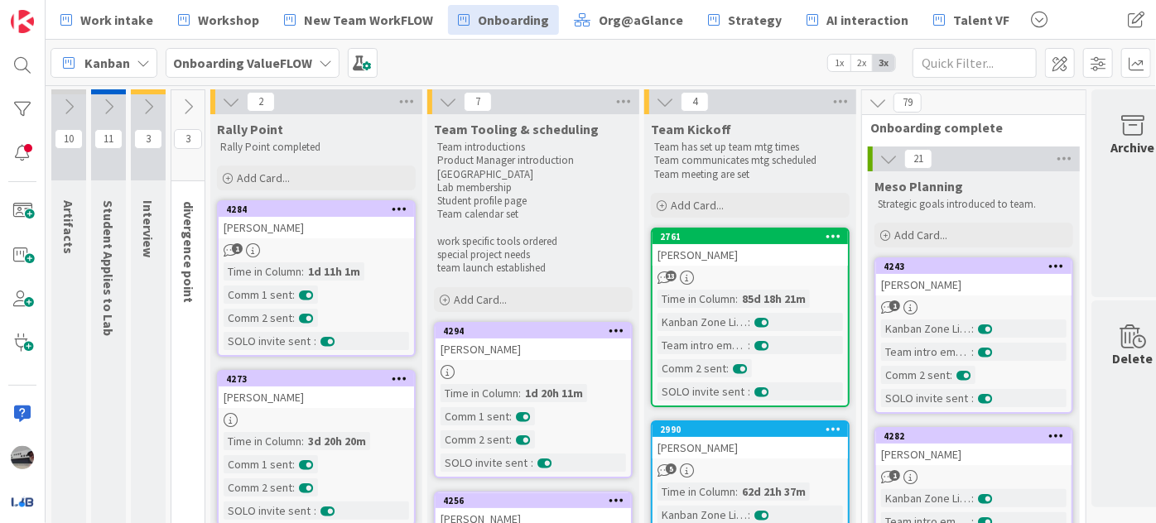
click at [319, 62] on icon at bounding box center [325, 62] width 13 height 13
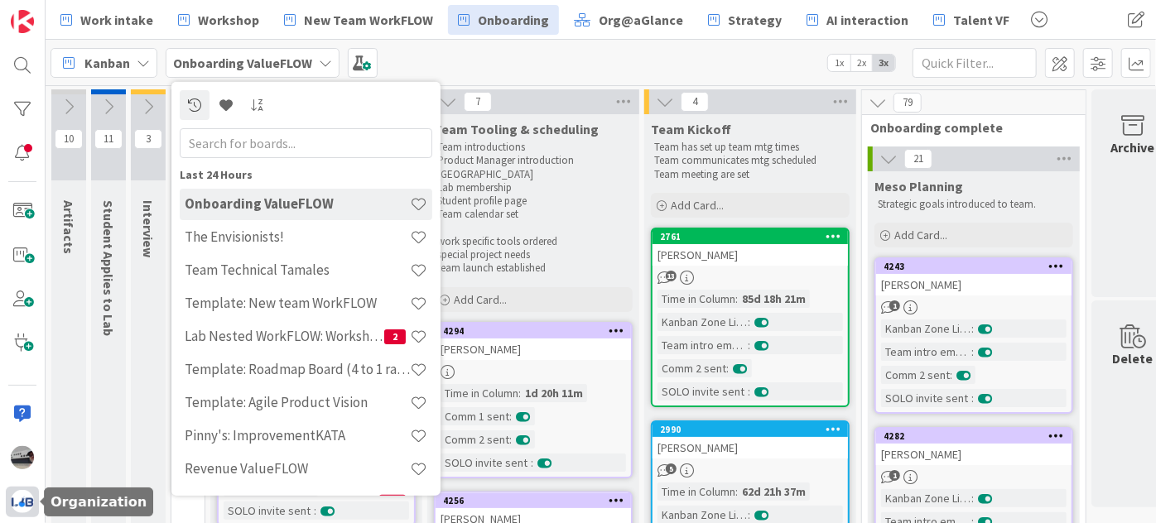
click at [7, 499] on div at bounding box center [22, 502] width 33 height 31
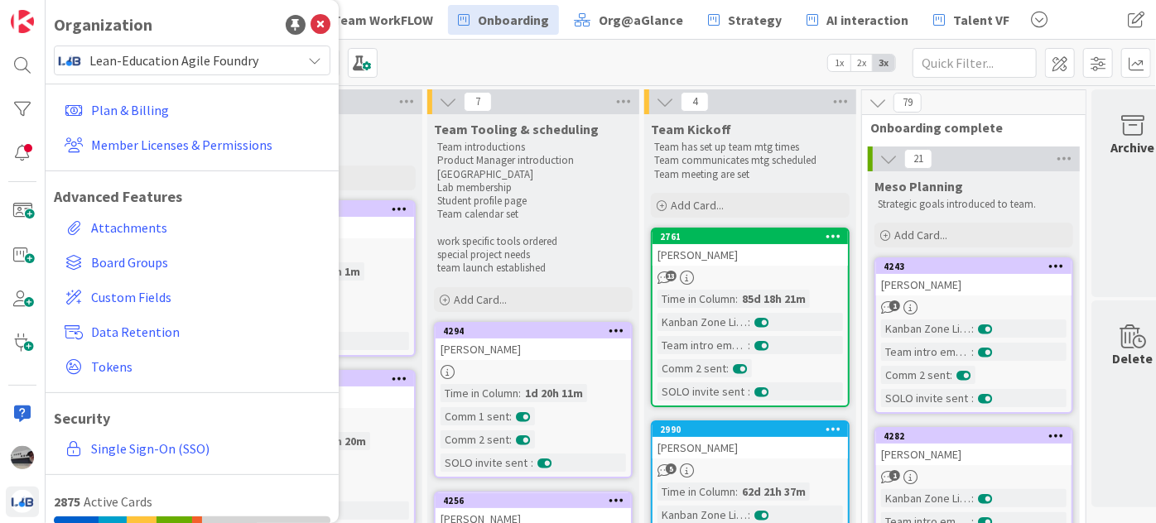
click at [291, 70] on div "Lean-Education Agile Foundry" at bounding box center [192, 61] width 277 height 30
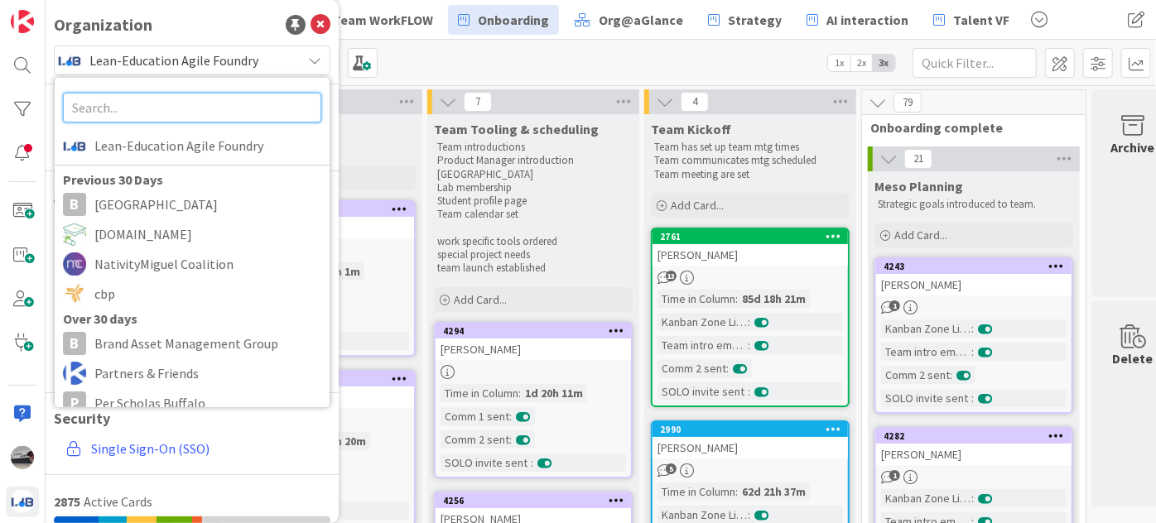
click at [240, 109] on input "text" at bounding box center [192, 108] width 258 height 30
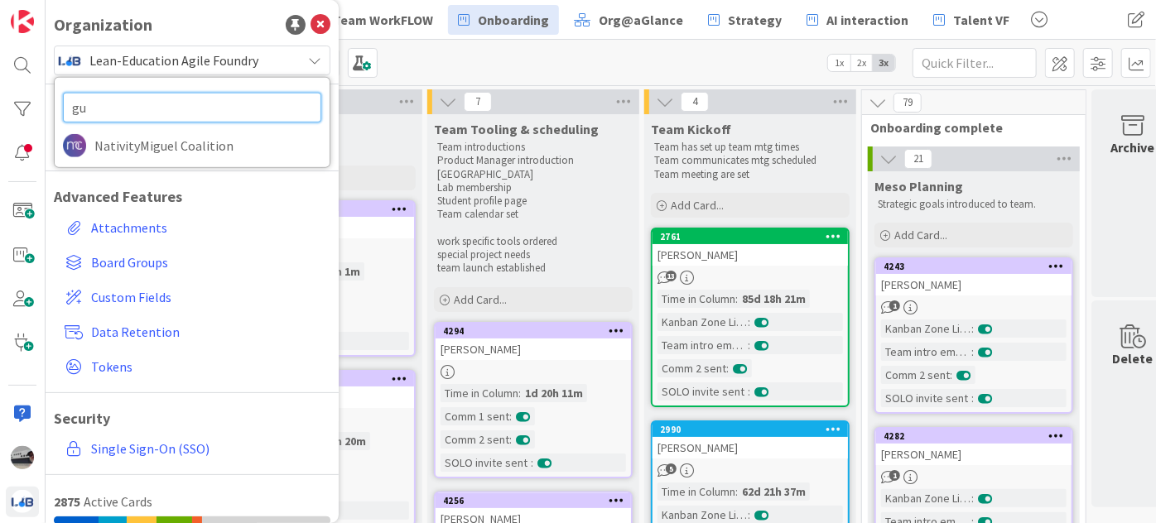
type input "g"
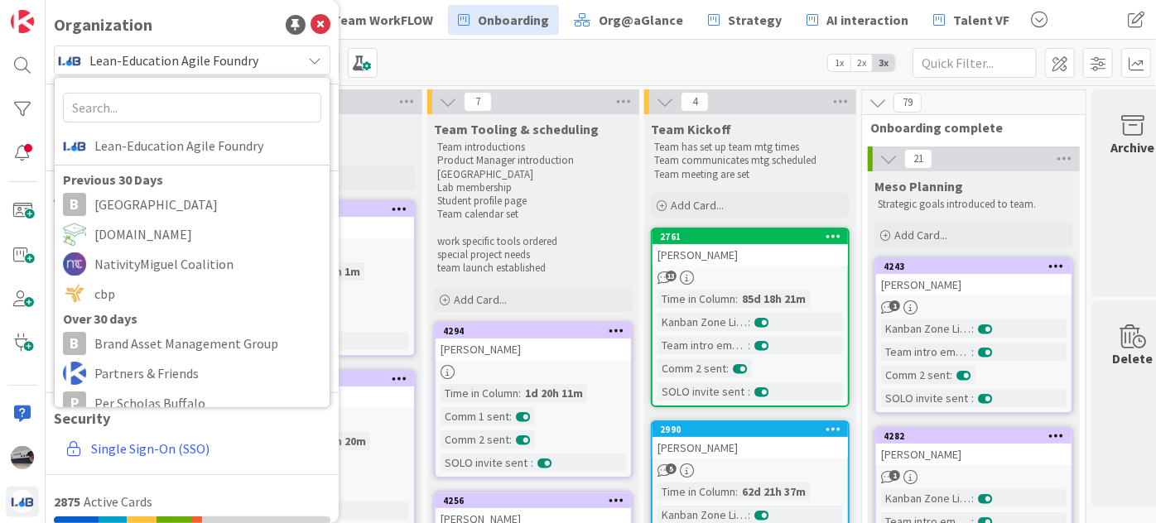
click at [488, 57] on div "Kanban Onboarding ValueFLOW 1x 2x 3x" at bounding box center [601, 63] width 1110 height 46
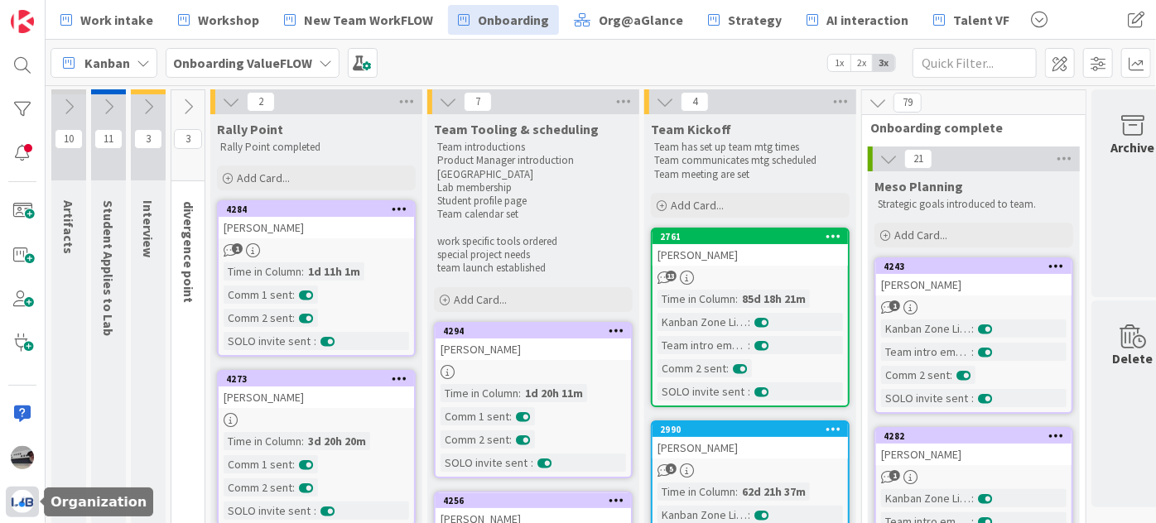
click at [22, 509] on img at bounding box center [22, 501] width 23 height 23
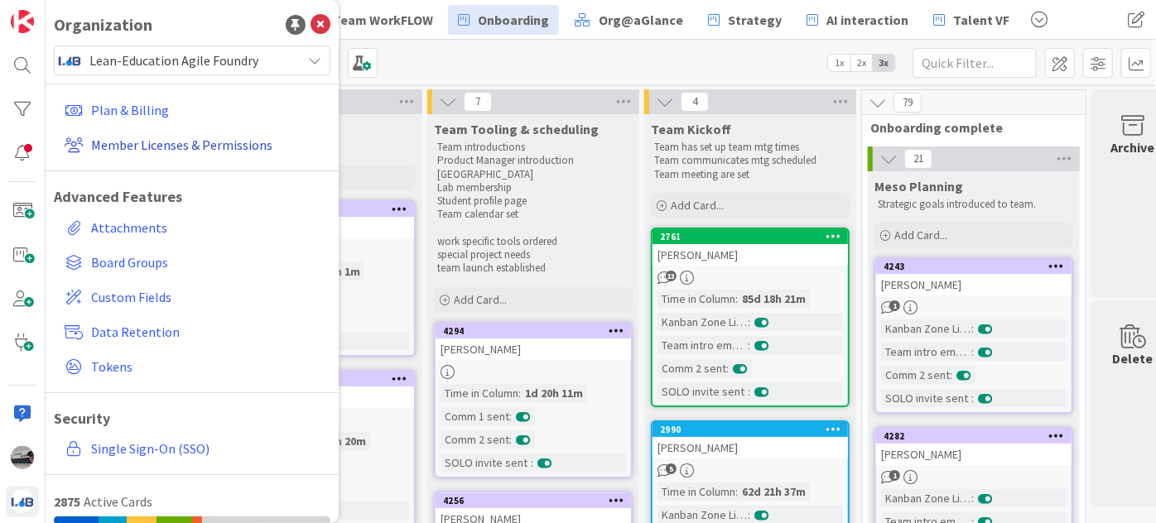
click at [153, 141] on link "Member Licenses & Permissions" at bounding box center [194, 145] width 272 height 30
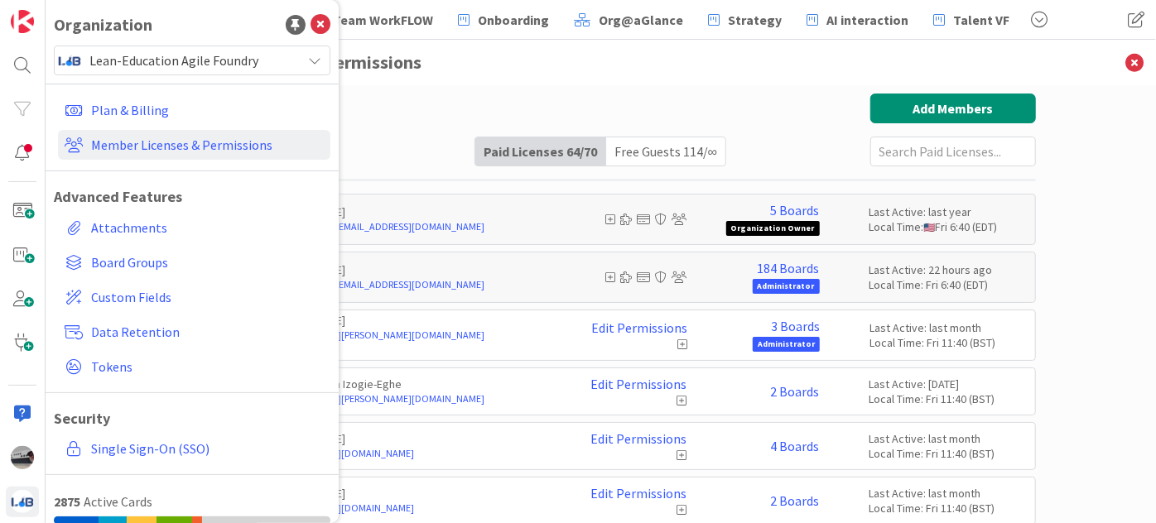
click at [934, 155] on input "text" at bounding box center [953, 152] width 166 height 30
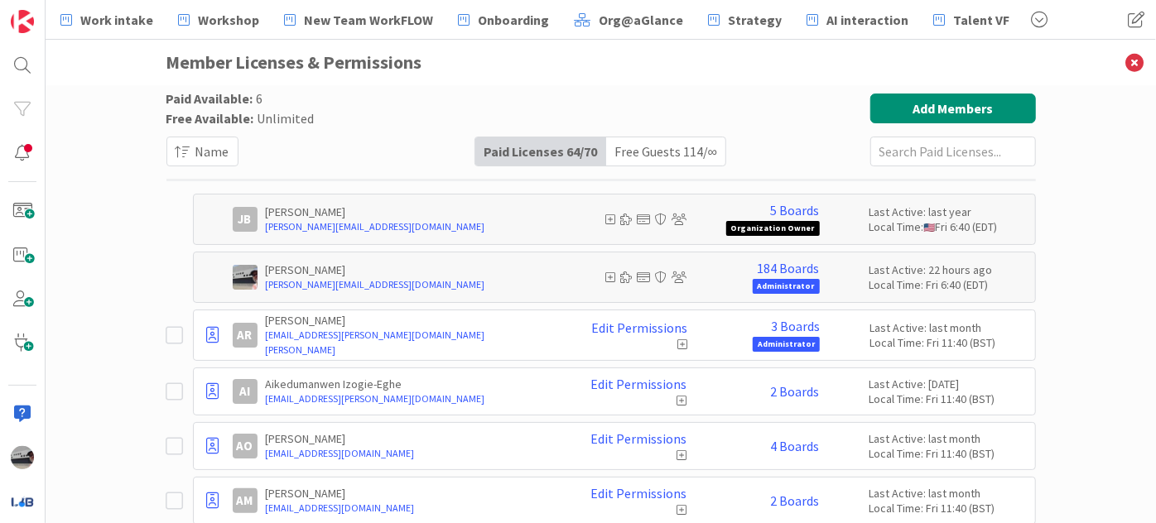
type input ";"
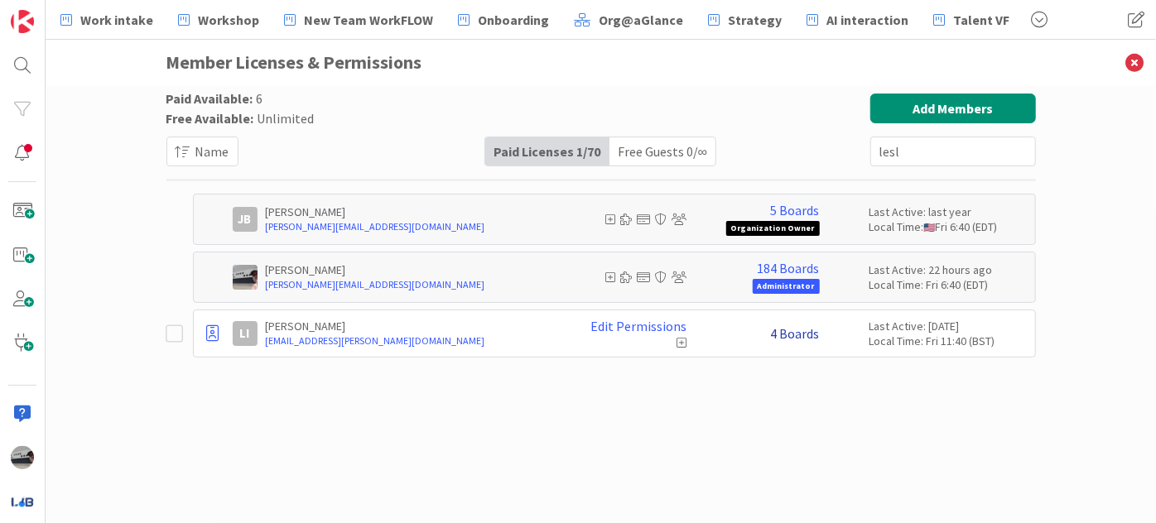
type input "lesl"
click at [794, 335] on link "4 Boards" at bounding box center [795, 333] width 49 height 15
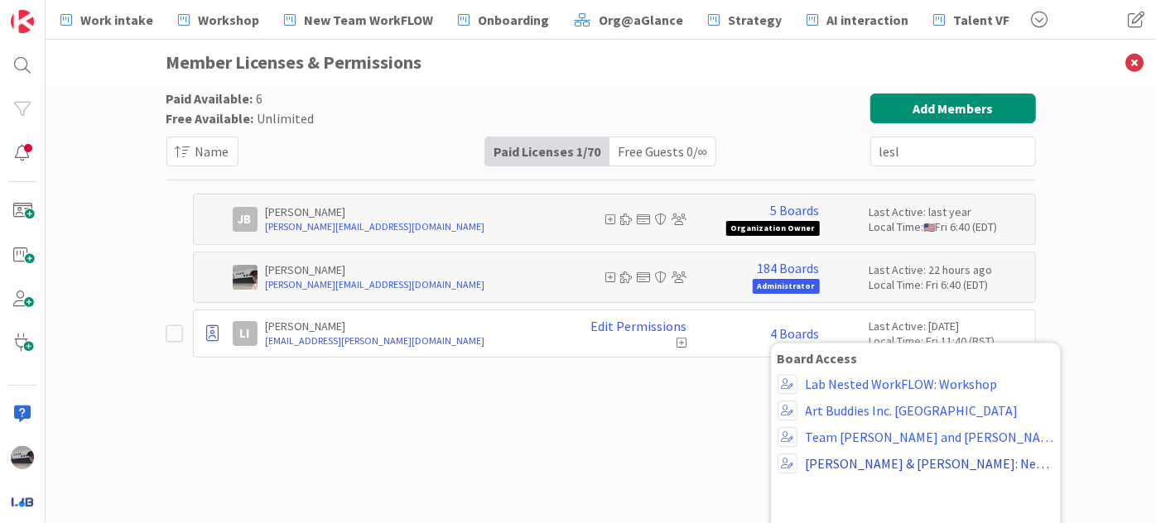
click at [864, 469] on link "[PERSON_NAME] & [PERSON_NAME]: New team WorkFLOW" at bounding box center [930, 463] width 248 height 15
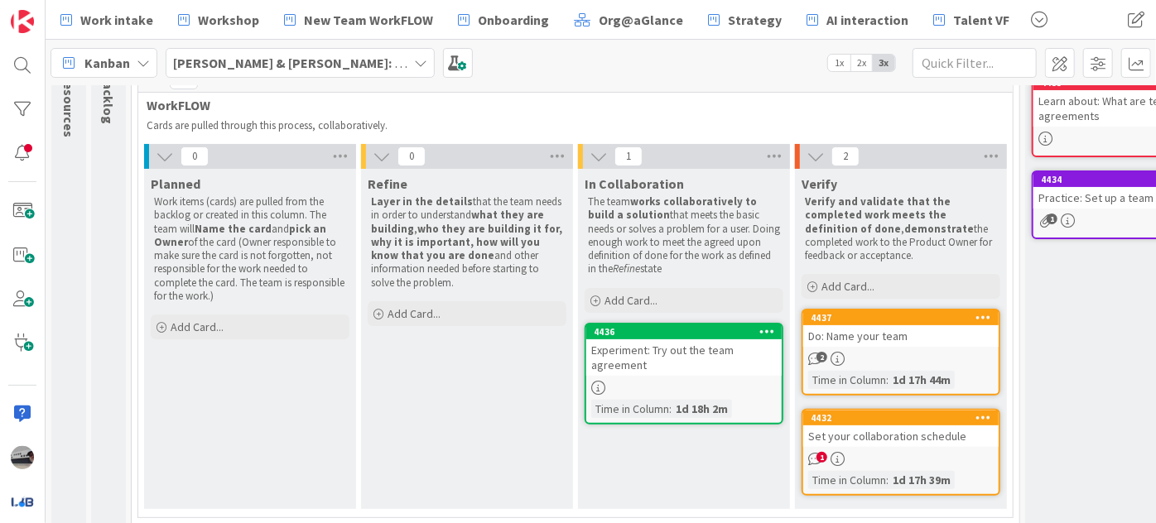
scroll to position [147, 0]
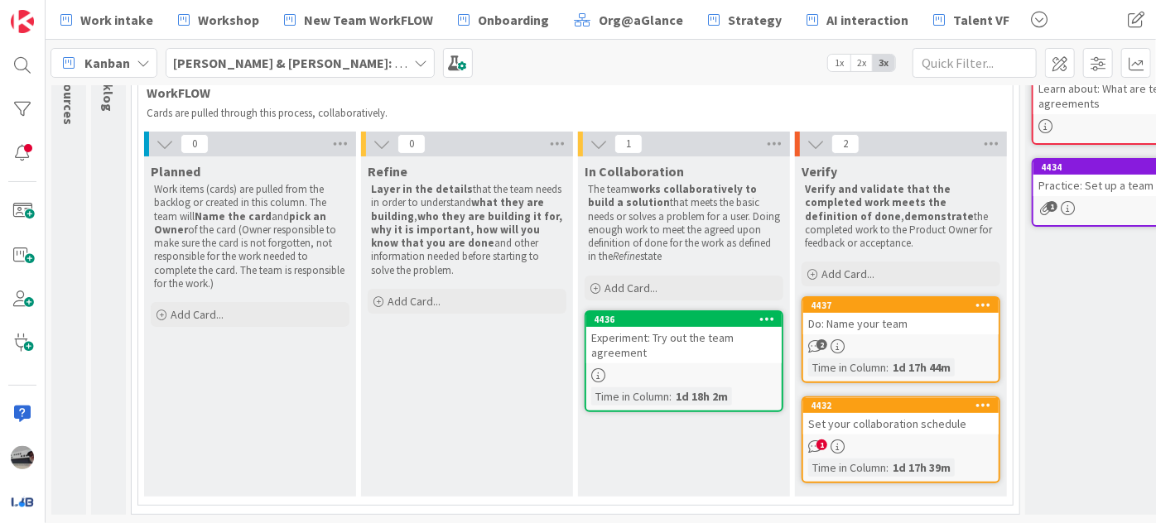
click at [904, 413] on div "Set your collaboration schedule" at bounding box center [900, 424] width 195 height 22
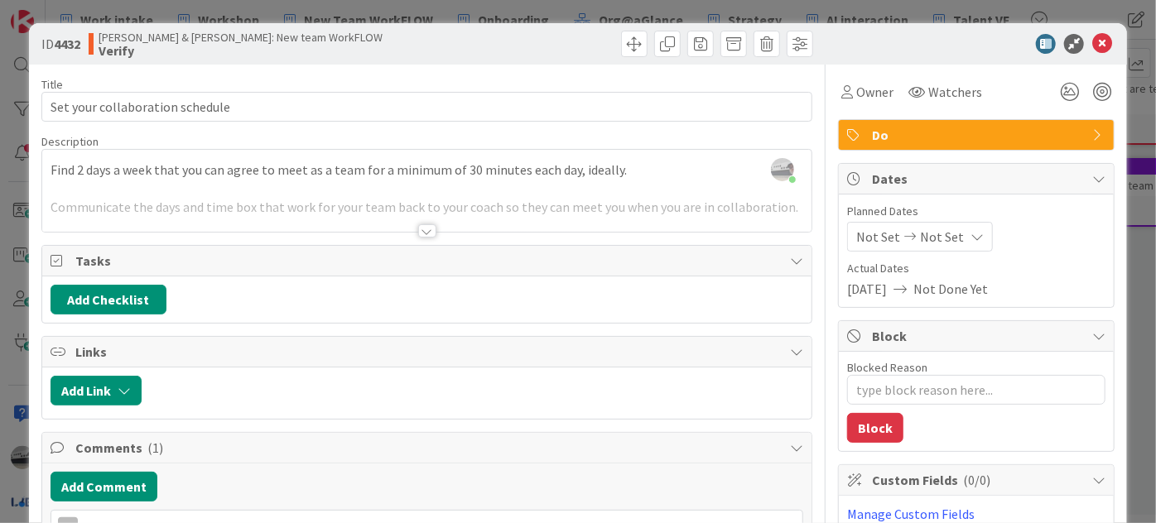
click at [419, 231] on div at bounding box center [427, 230] width 18 height 13
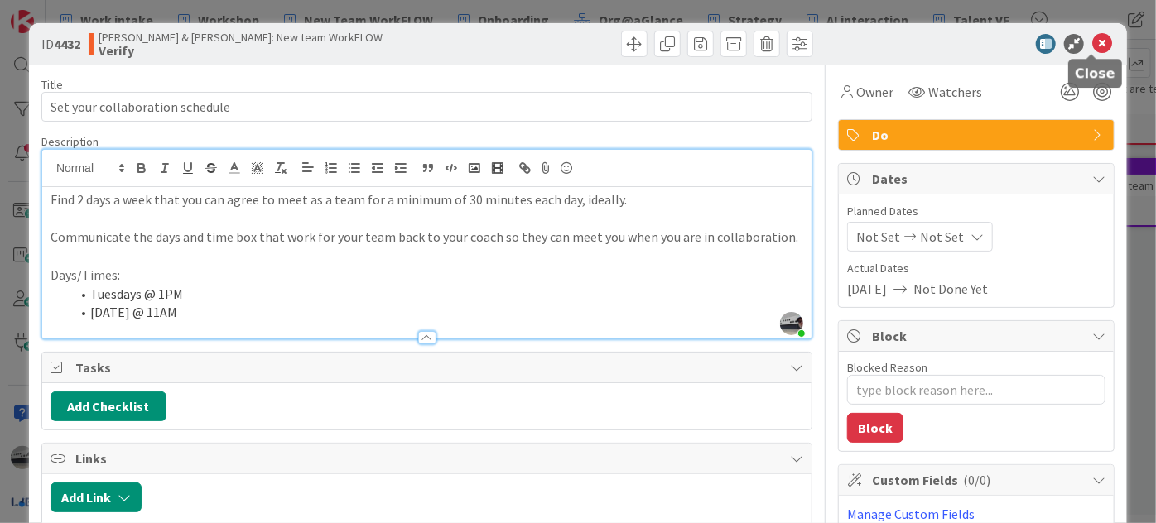
click at [1100, 52] on icon at bounding box center [1102, 44] width 20 height 20
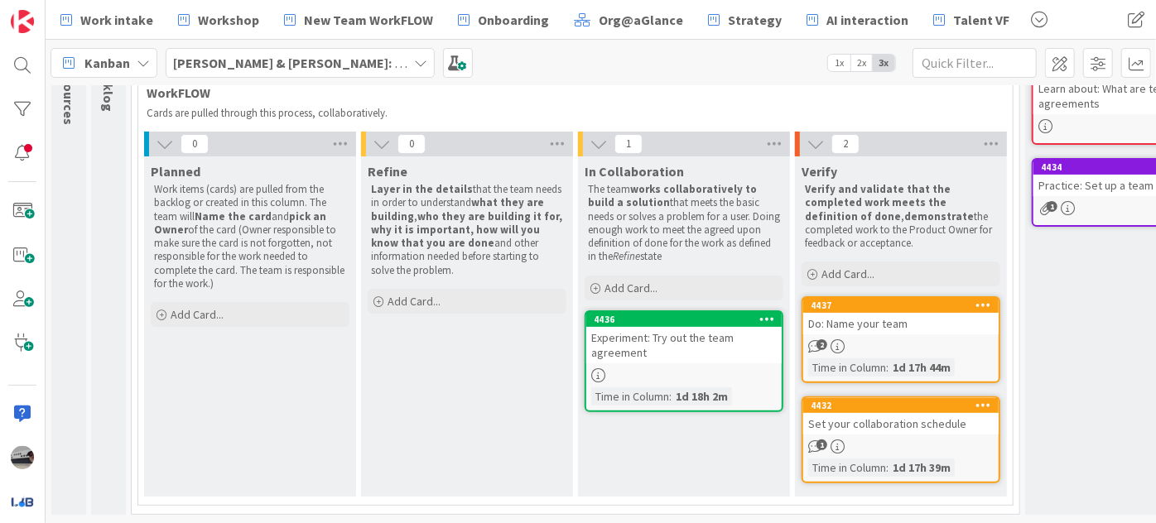
click at [869, 313] on div "Do: Name your team" at bounding box center [900, 324] width 195 height 22
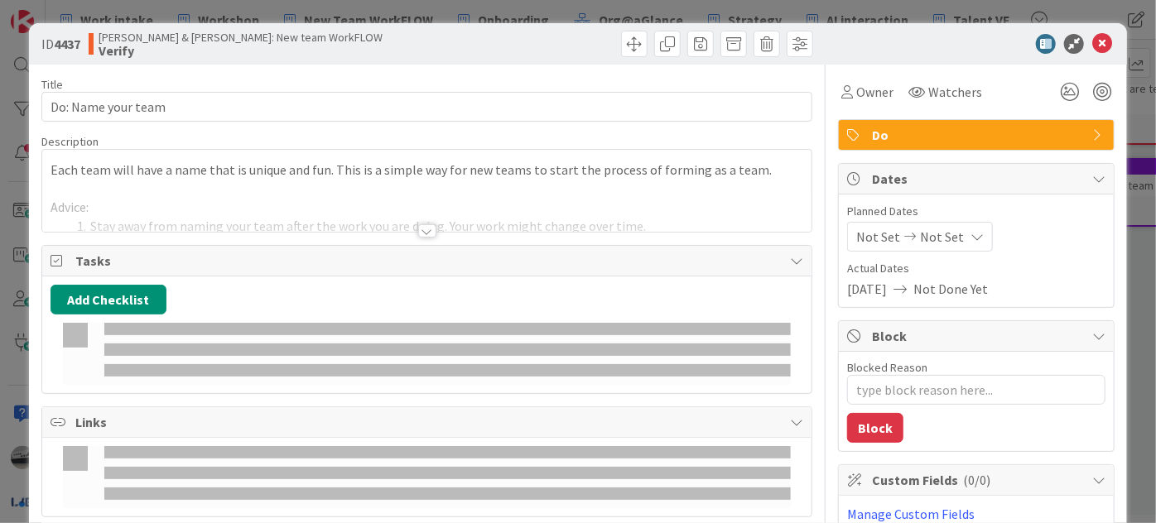
type textarea "x"
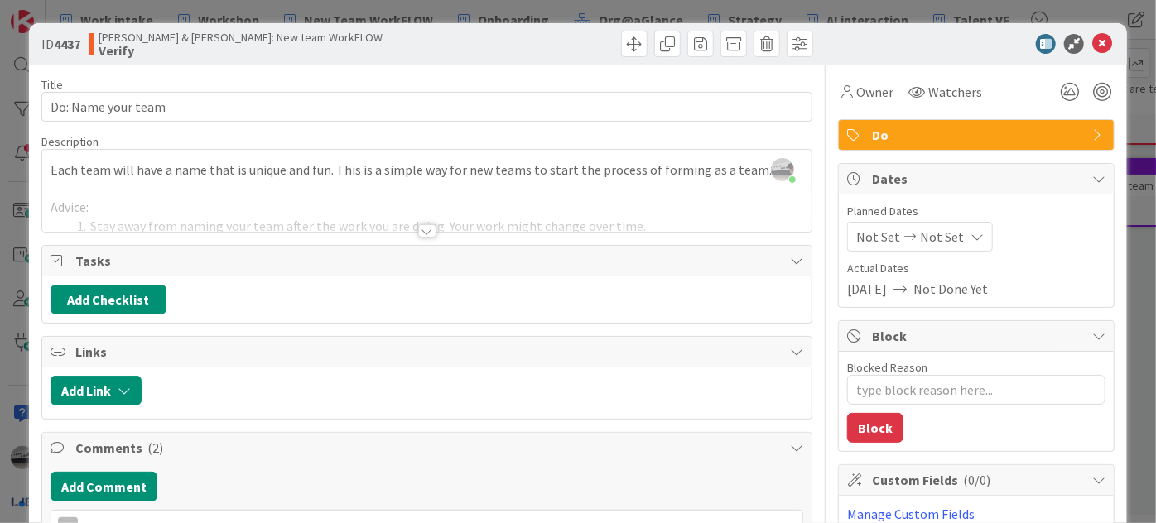
click at [418, 230] on div at bounding box center [427, 230] width 18 height 13
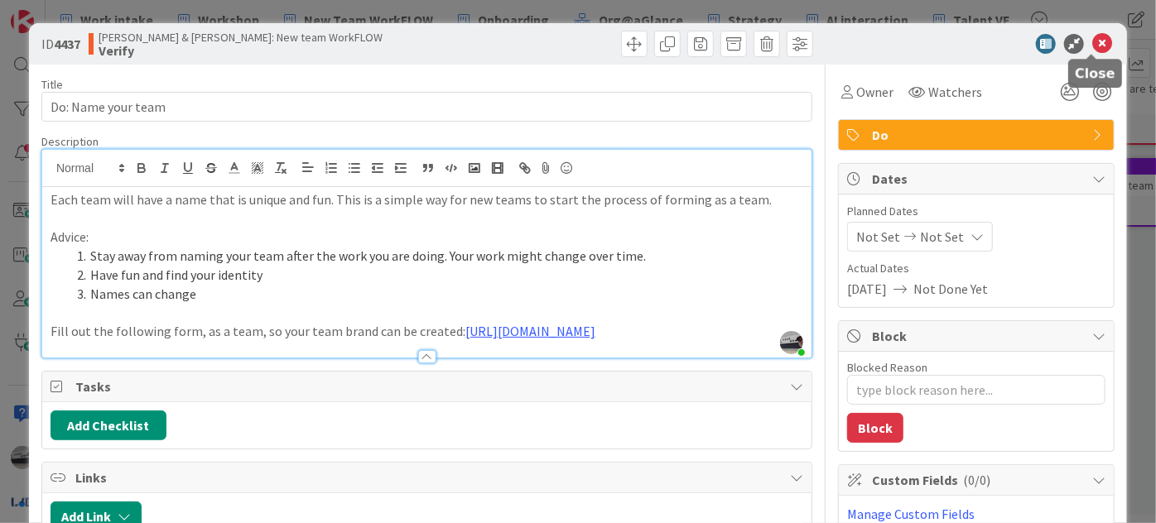
click at [1097, 42] on icon at bounding box center [1102, 44] width 20 height 20
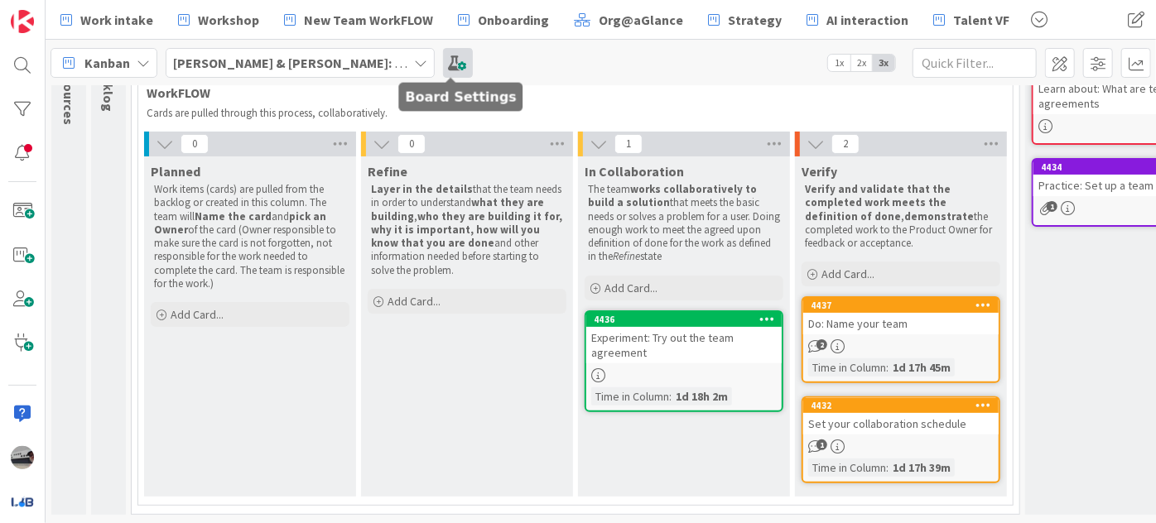
click at [443, 69] on span at bounding box center [458, 63] width 30 height 30
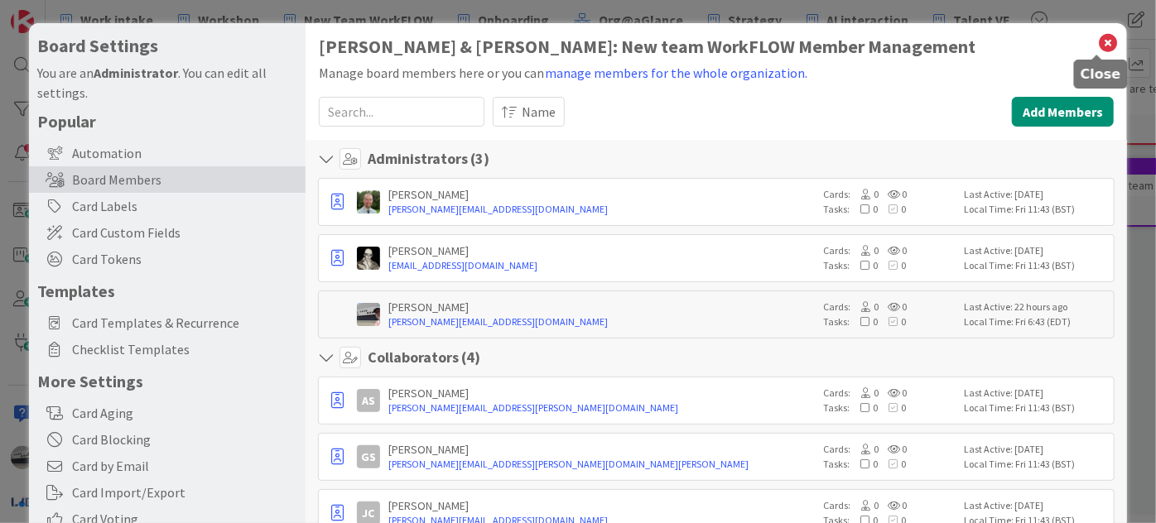
click at [1103, 42] on icon at bounding box center [1108, 42] width 22 height 23
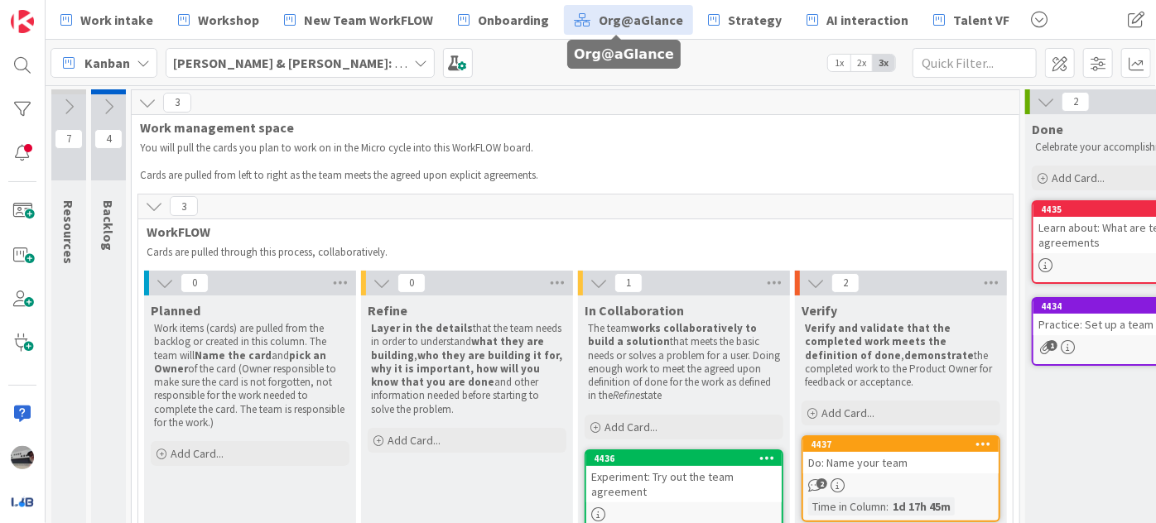
click at [609, 16] on span "Org@aGlance" at bounding box center [641, 20] width 84 height 20
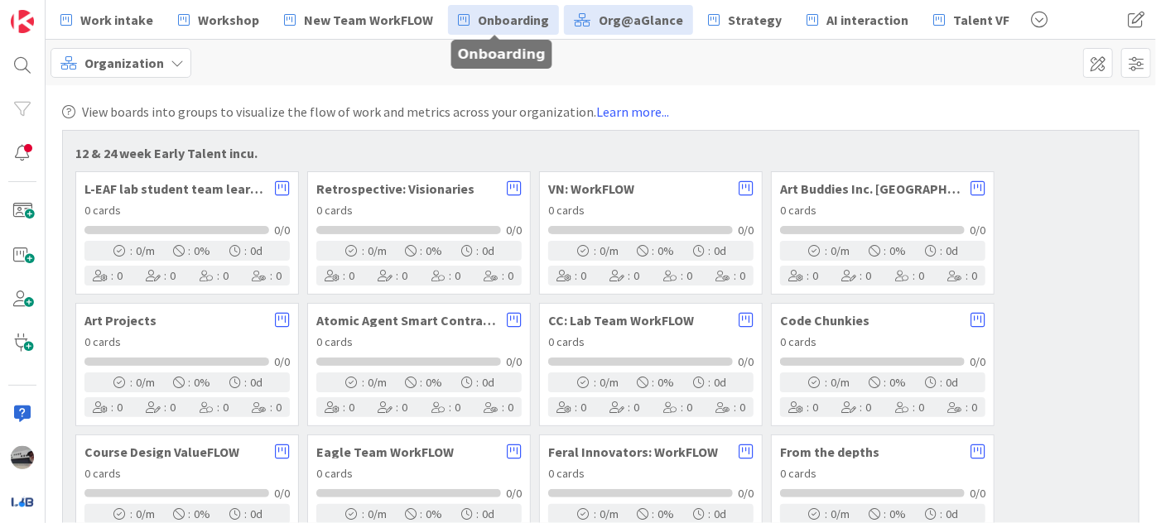
click at [509, 15] on span "Onboarding" at bounding box center [513, 20] width 71 height 20
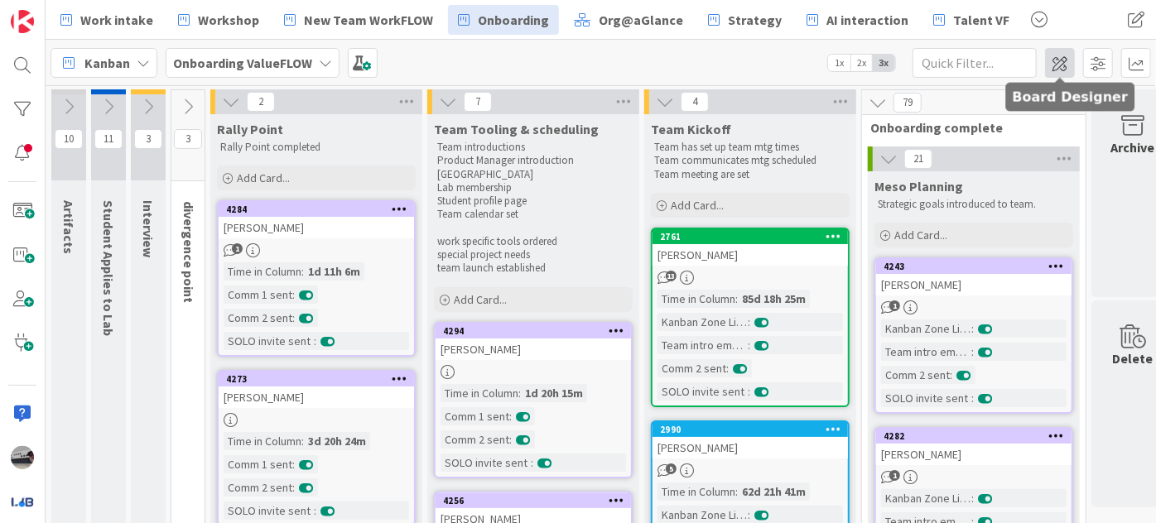
click at [1066, 55] on span at bounding box center [1060, 63] width 30 height 30
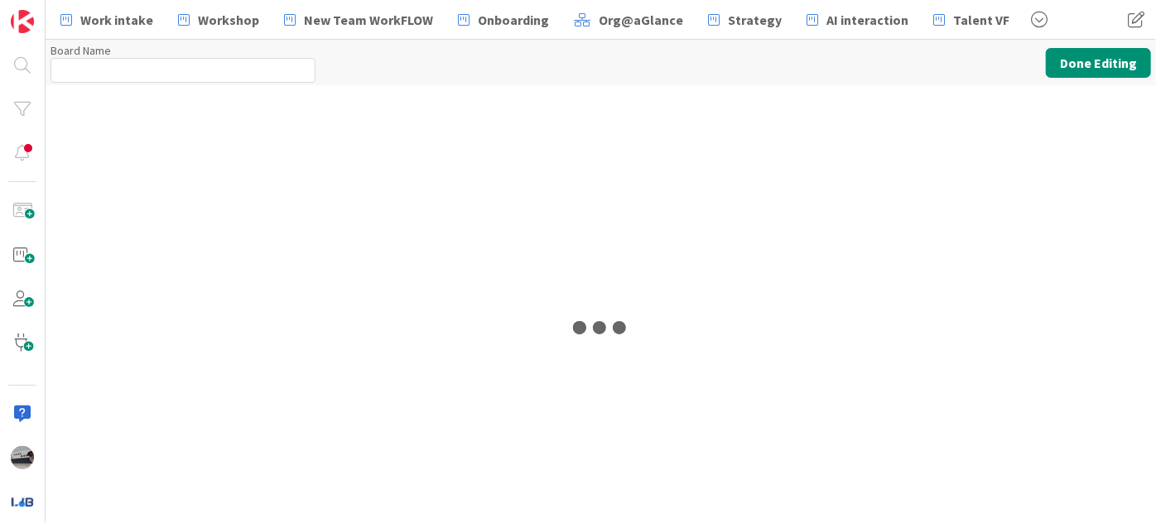
type input "Onboarding ValueFLOW"
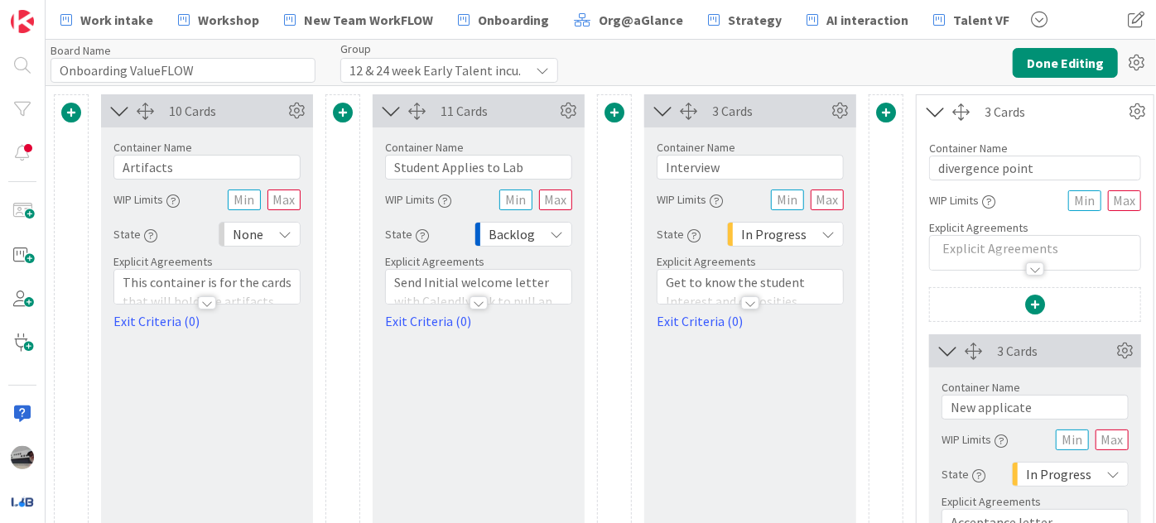
click at [122, 104] on icon at bounding box center [119, 111] width 27 height 22
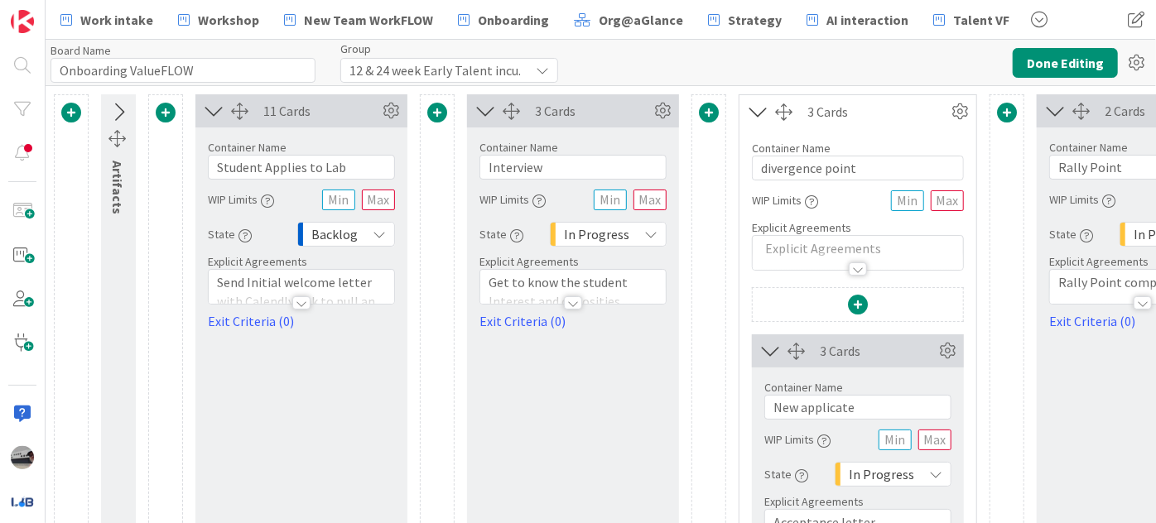
click at [205, 111] on icon at bounding box center [213, 111] width 27 height 22
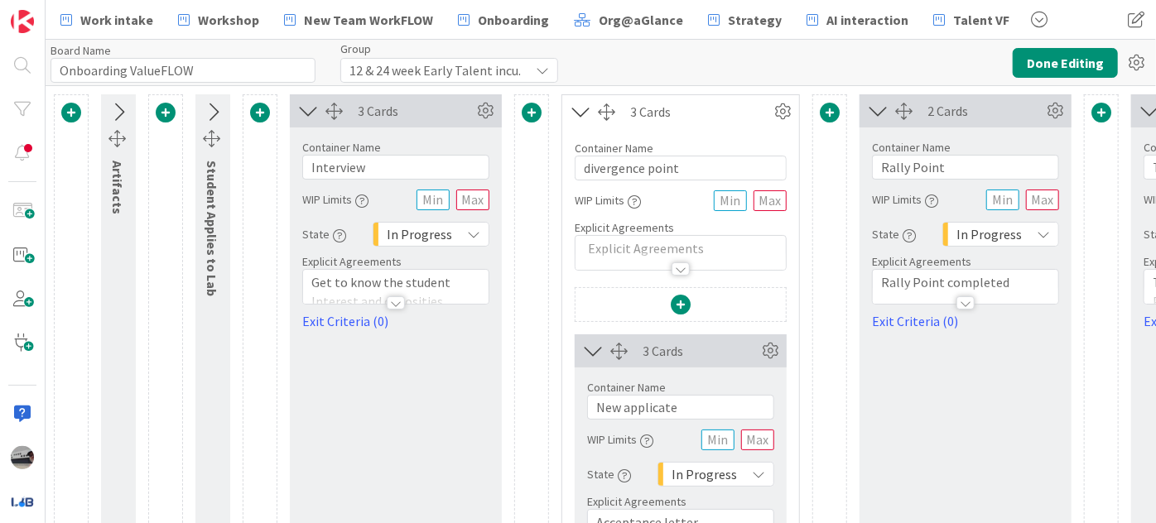
click at [311, 112] on icon at bounding box center [308, 111] width 27 height 22
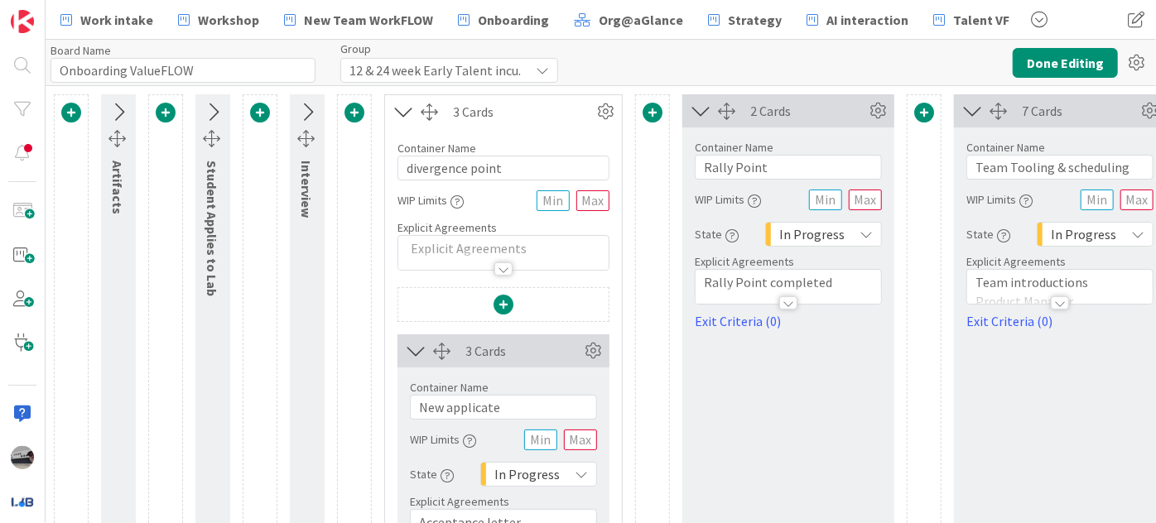
click at [402, 108] on icon at bounding box center [403, 112] width 27 height 22
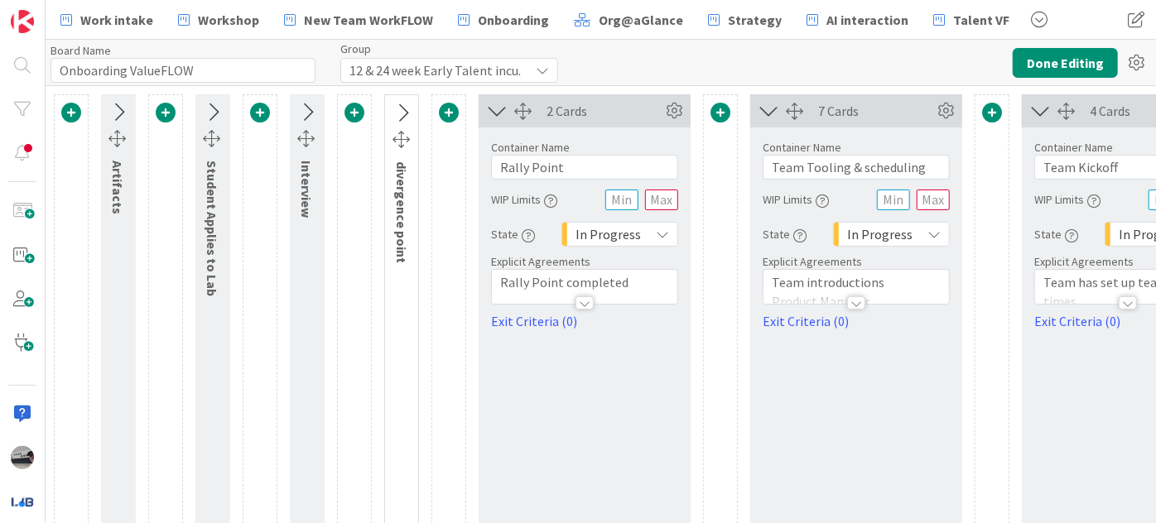
click at [498, 103] on icon at bounding box center [497, 111] width 27 height 22
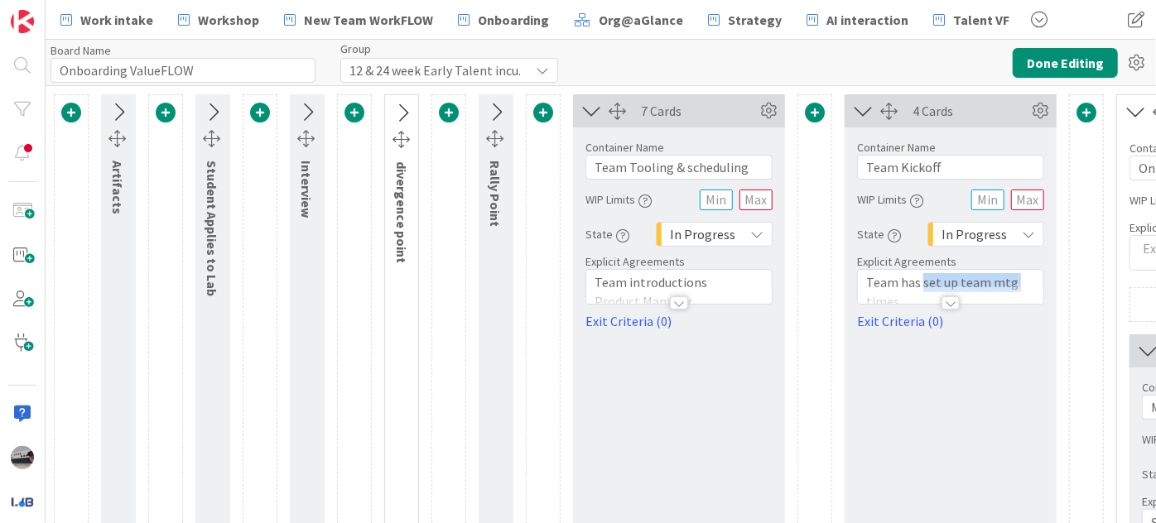
drag, startPoint x: 1011, startPoint y: 278, endPoint x: 922, endPoint y: 282, distance: 89.5
click at [922, 282] on p "Team has set up team mtg times" at bounding box center [950, 291] width 169 height 37
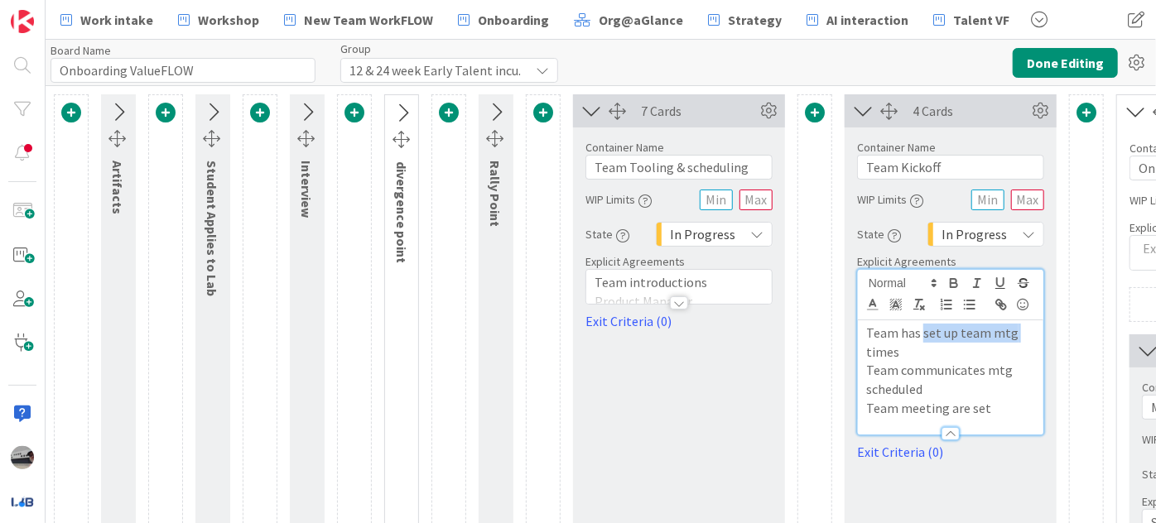
click at [932, 327] on p "Team has set up team mtg times" at bounding box center [950, 342] width 169 height 37
click at [980, 366] on p "Team communicates mtg scheduled" at bounding box center [950, 379] width 169 height 37
click at [918, 386] on p "Team communicated mtg scheduled" at bounding box center [950, 379] width 169 height 37
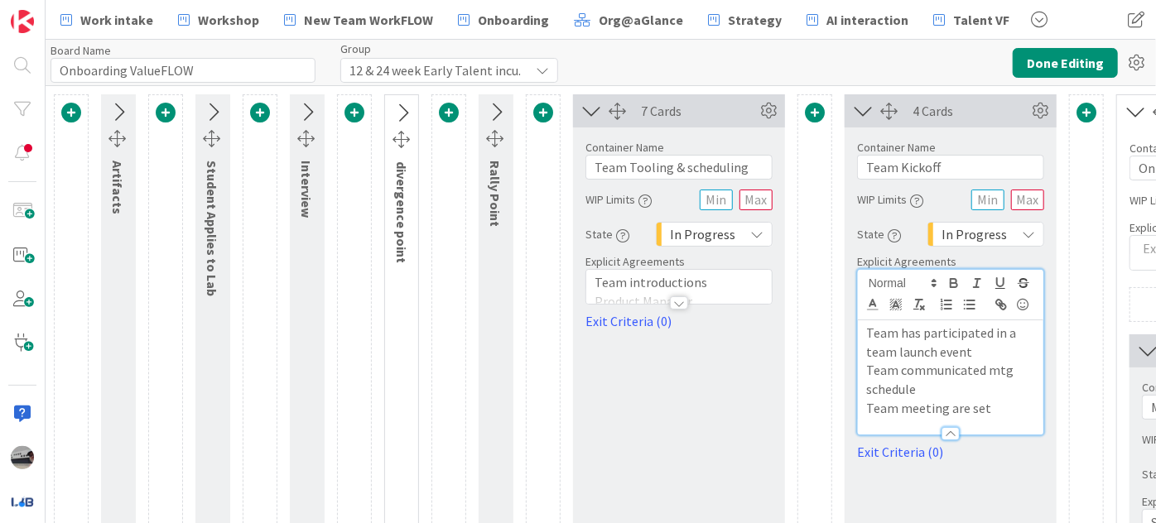
click at [946, 406] on p "Team meeting are set" at bounding box center [950, 408] width 169 height 19
click at [942, 406] on p "Team meeting are set" at bounding box center [950, 408] width 169 height 19
click at [1084, 70] on button "Done Editing" at bounding box center [1065, 63] width 105 height 30
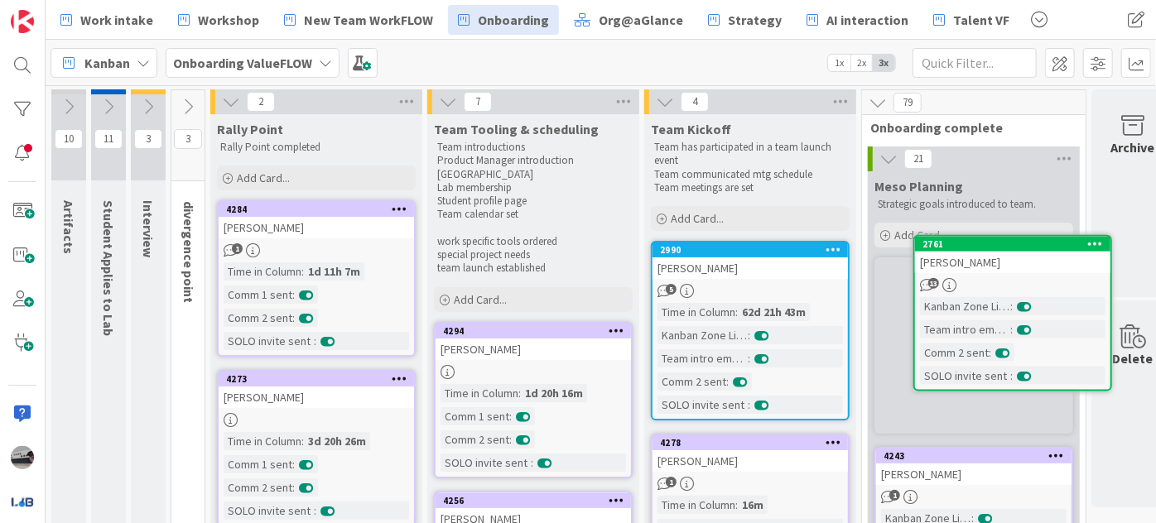
scroll to position [0, 33]
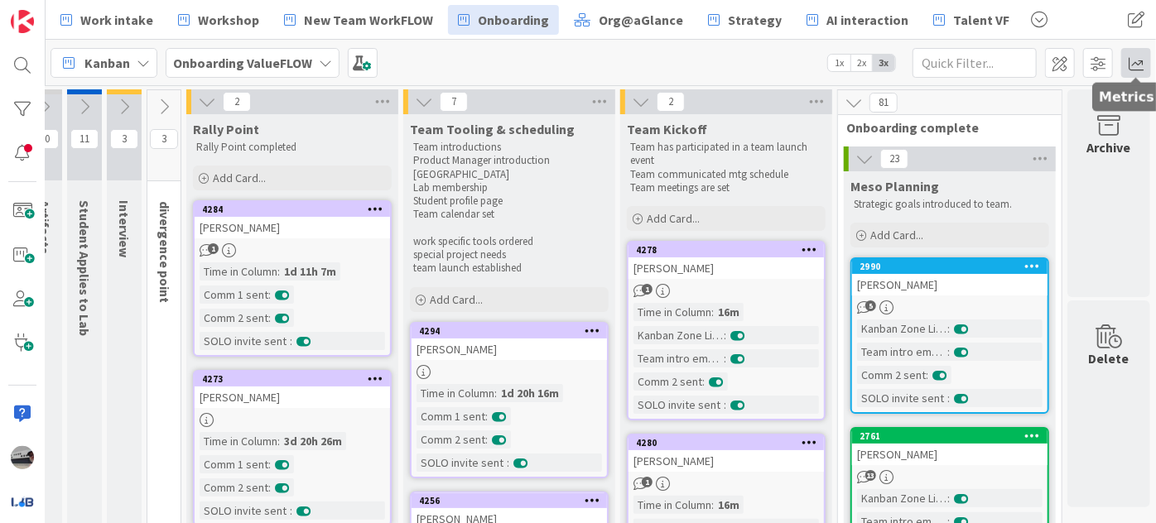
click at [1149, 65] on span at bounding box center [1136, 63] width 30 height 30
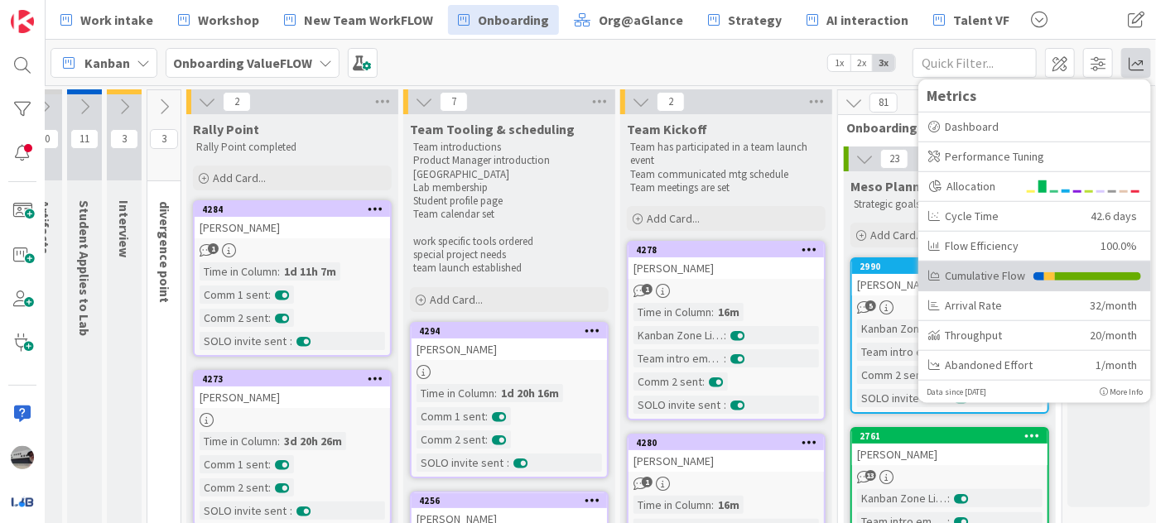
click at [956, 277] on div "Cumulative Flow" at bounding box center [976, 275] width 97 height 17
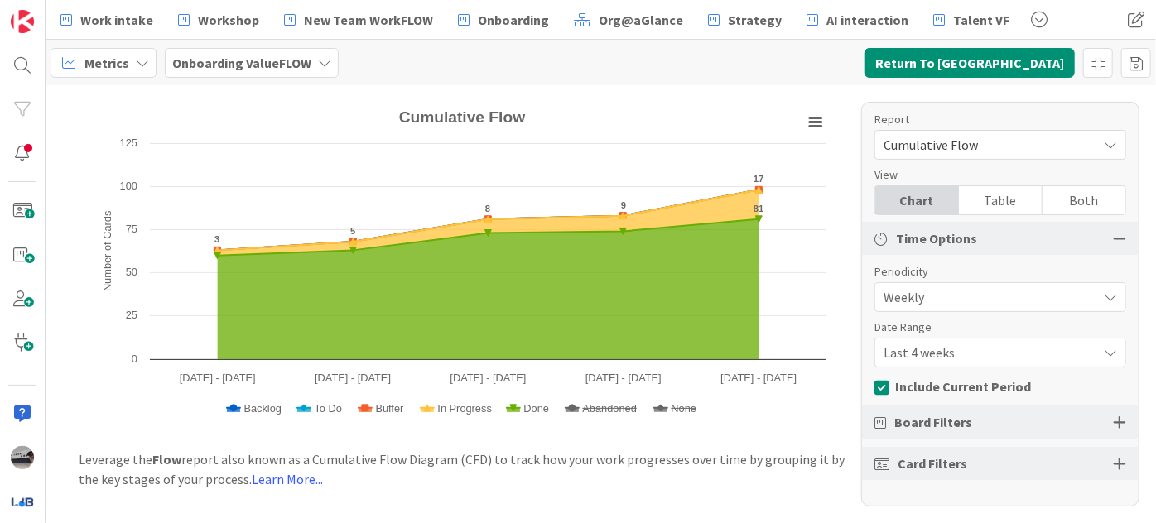
click at [989, 297] on span "Weekly" at bounding box center [986, 297] width 205 height 23
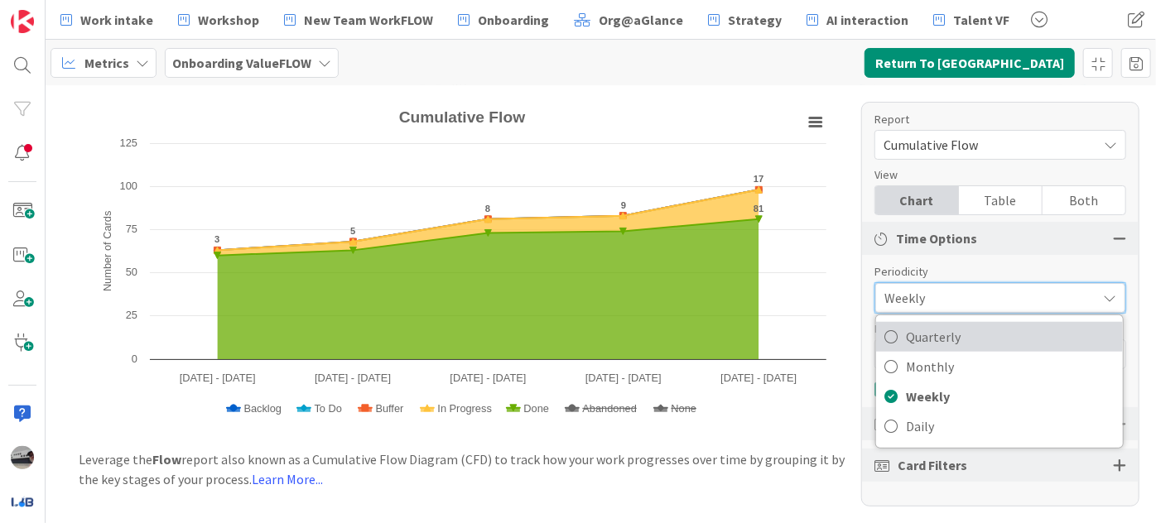
click at [972, 335] on span "Quarterly" at bounding box center [1010, 337] width 209 height 25
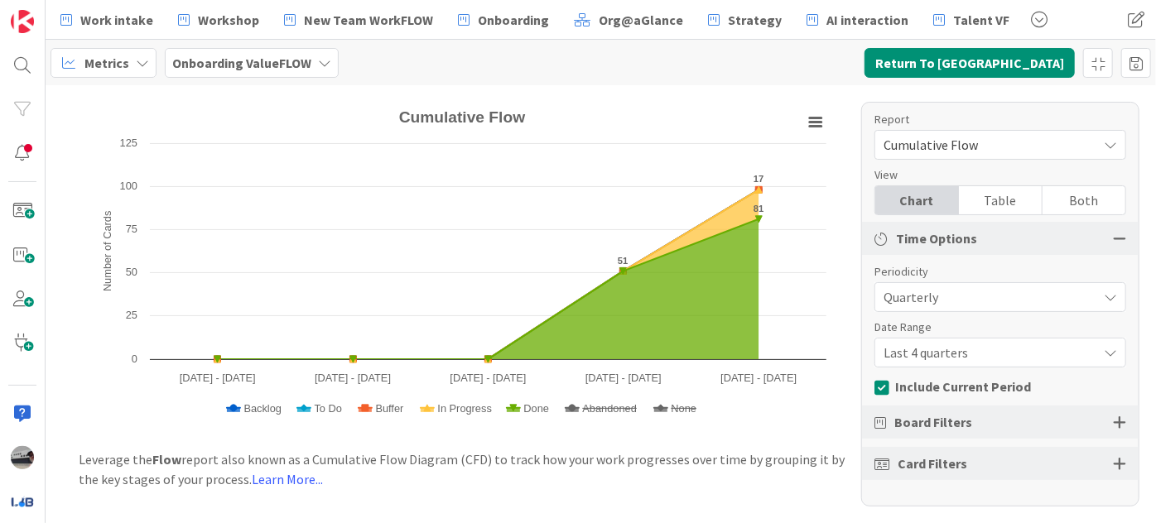
click at [1012, 298] on span "Quarterly" at bounding box center [986, 297] width 205 height 23
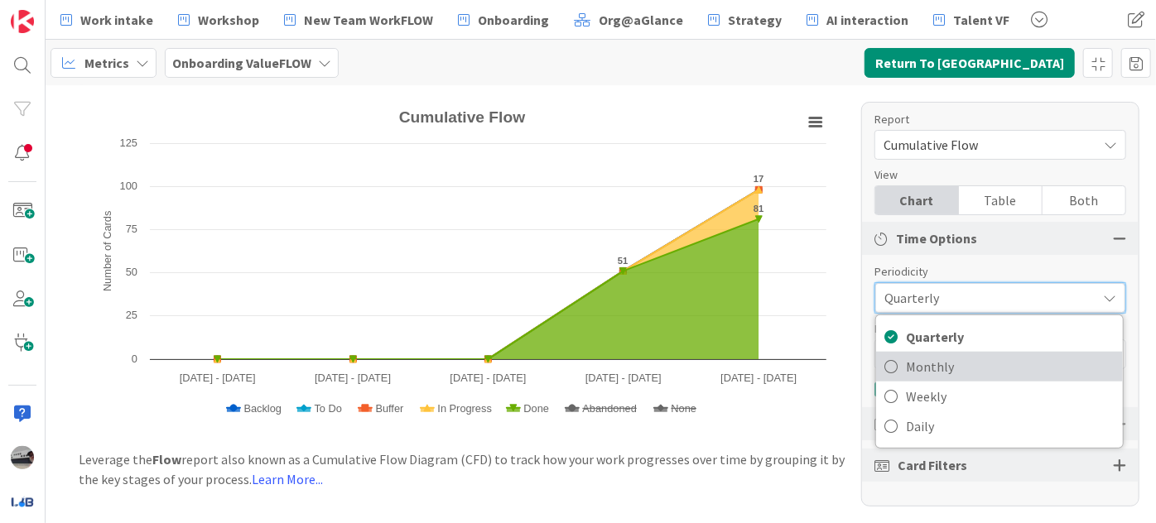
click at [972, 356] on span "Monthly" at bounding box center [1010, 366] width 209 height 25
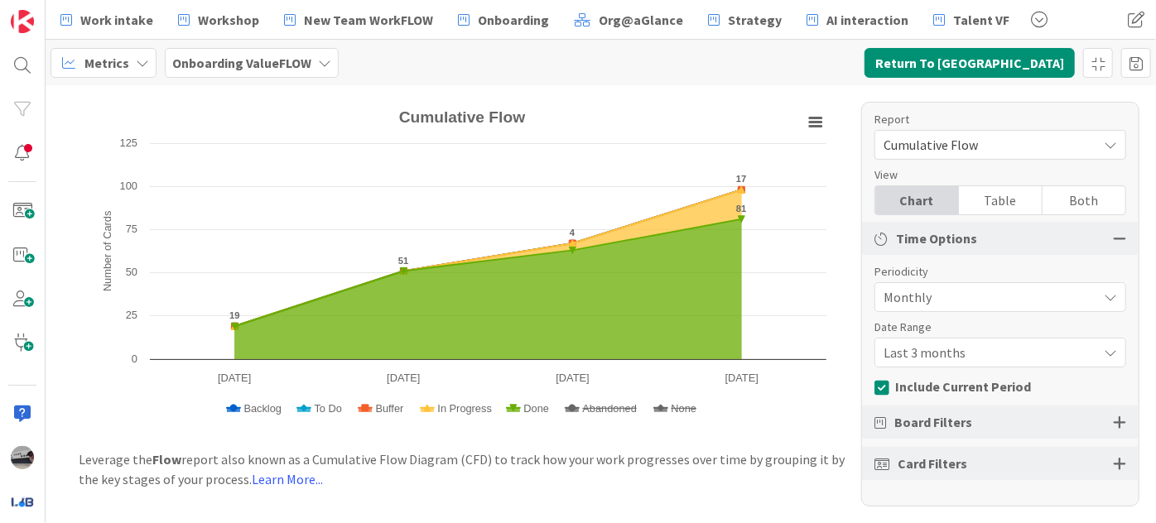
click at [972, 309] on span "Last 3 months" at bounding box center [986, 297] width 205 height 23
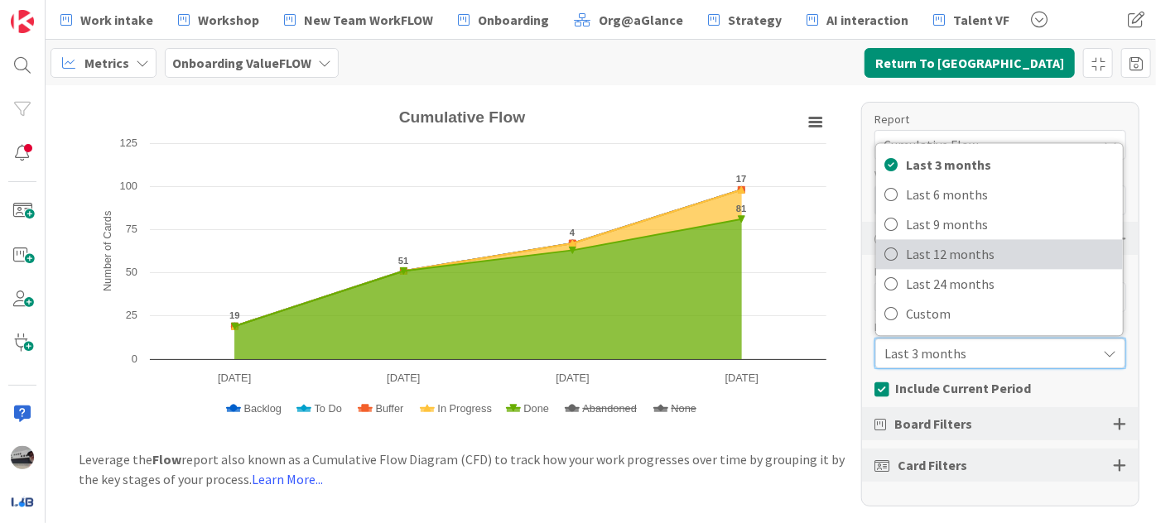
click at [996, 264] on span "Last 12 months" at bounding box center [1010, 254] width 209 height 25
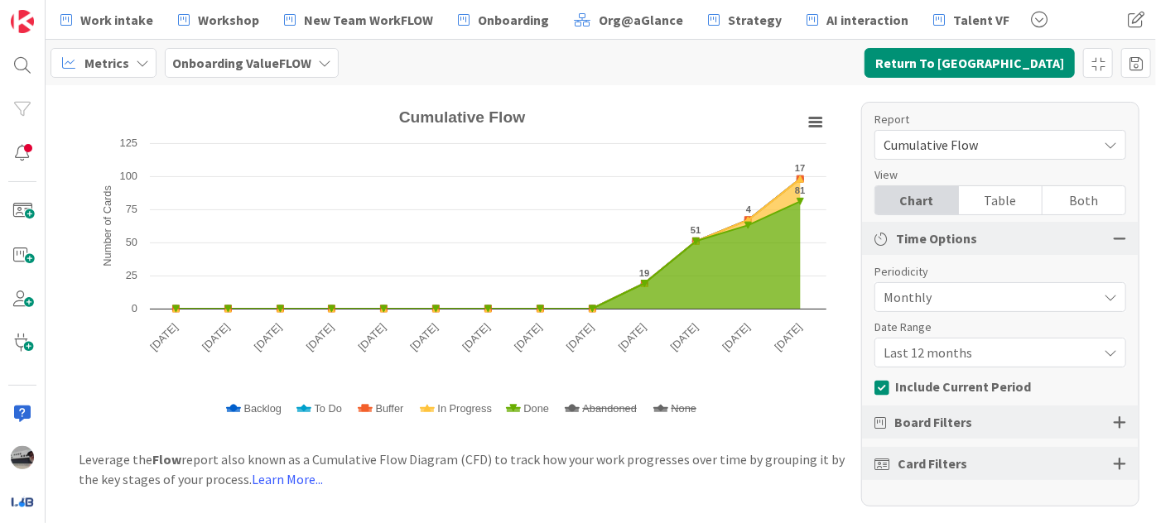
click at [1056, 150] on span "Cumulative Flow" at bounding box center [986, 144] width 205 height 23
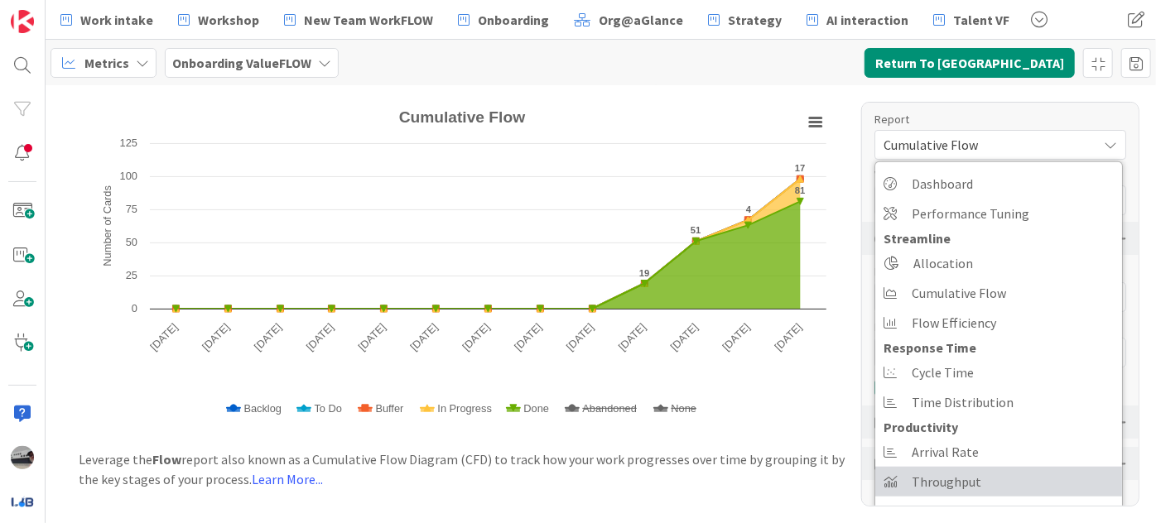
click at [975, 475] on span "Throughput" at bounding box center [947, 482] width 70 height 25
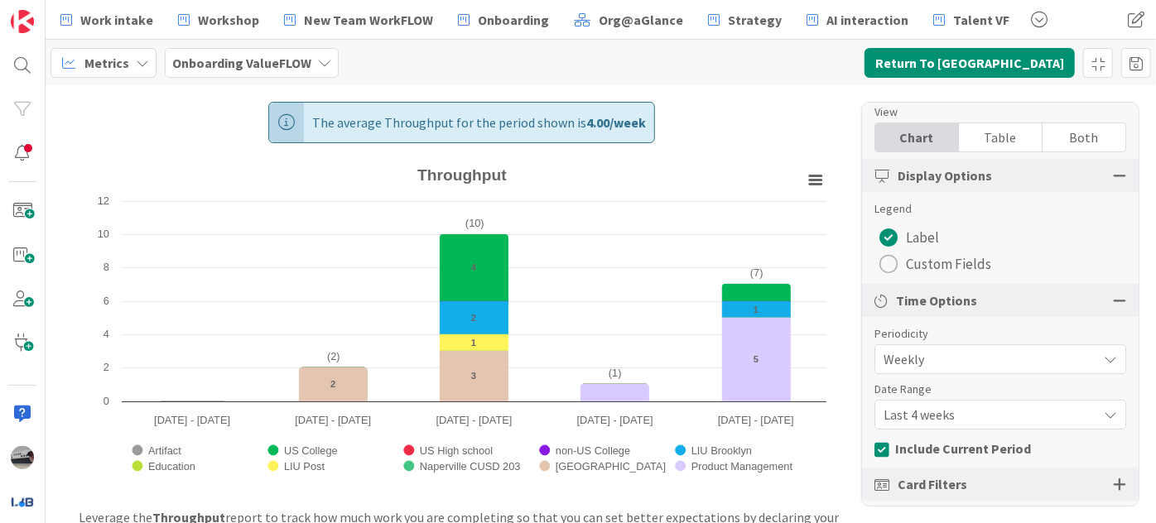
scroll to position [129, 0]
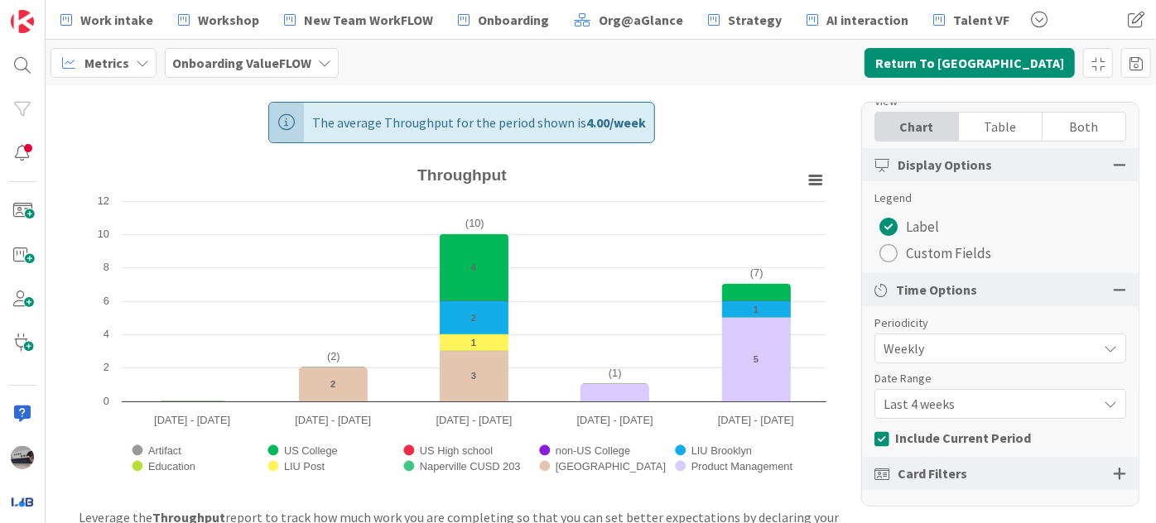
click at [1042, 360] on span "Last 4 weeks" at bounding box center [986, 348] width 205 height 23
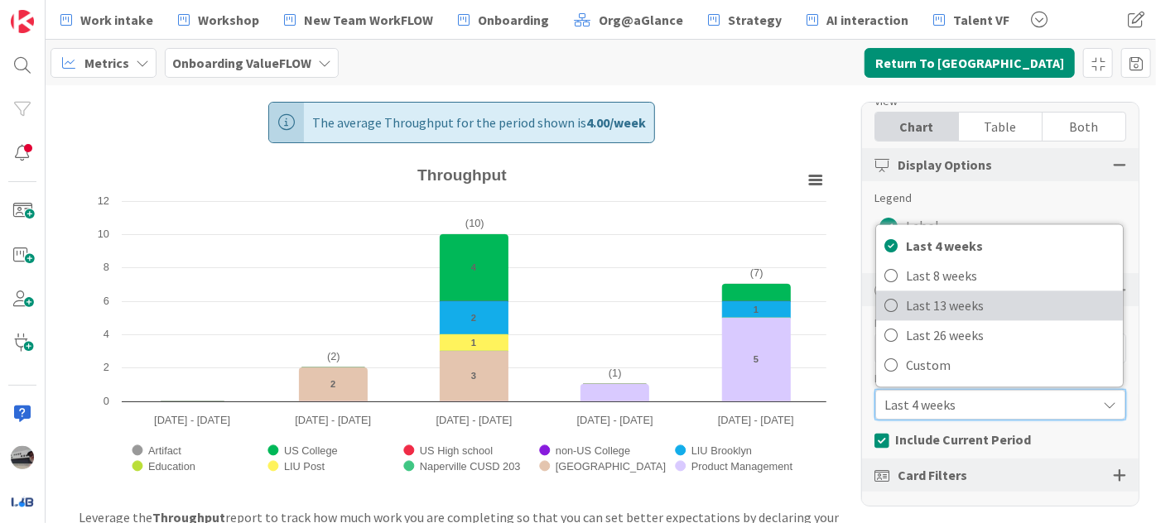
click at [1023, 305] on span "Last 13 weeks" at bounding box center [1010, 305] width 209 height 25
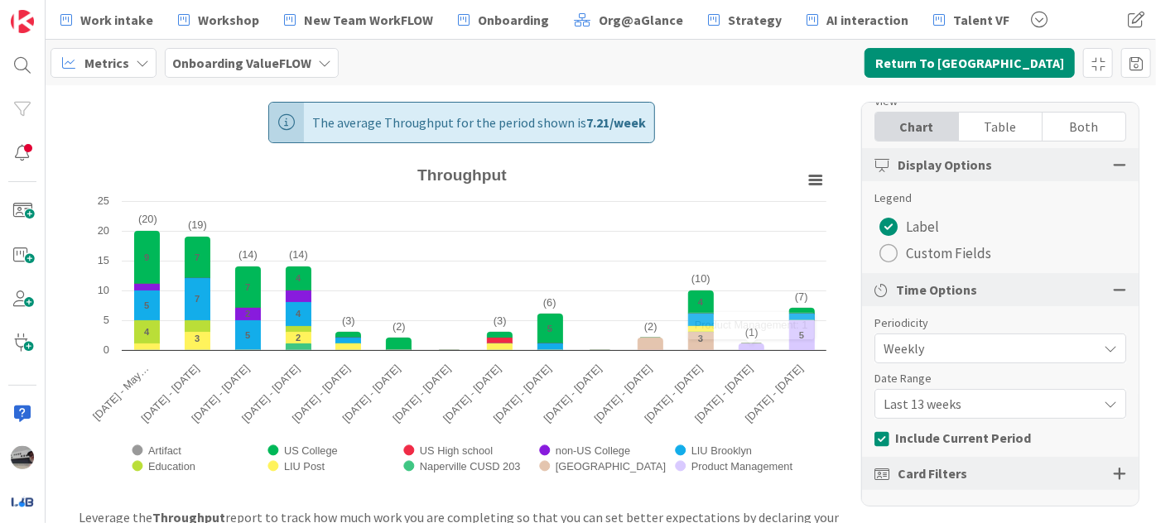
click at [980, 360] on span "Last 13 weeks" at bounding box center [986, 348] width 205 height 23
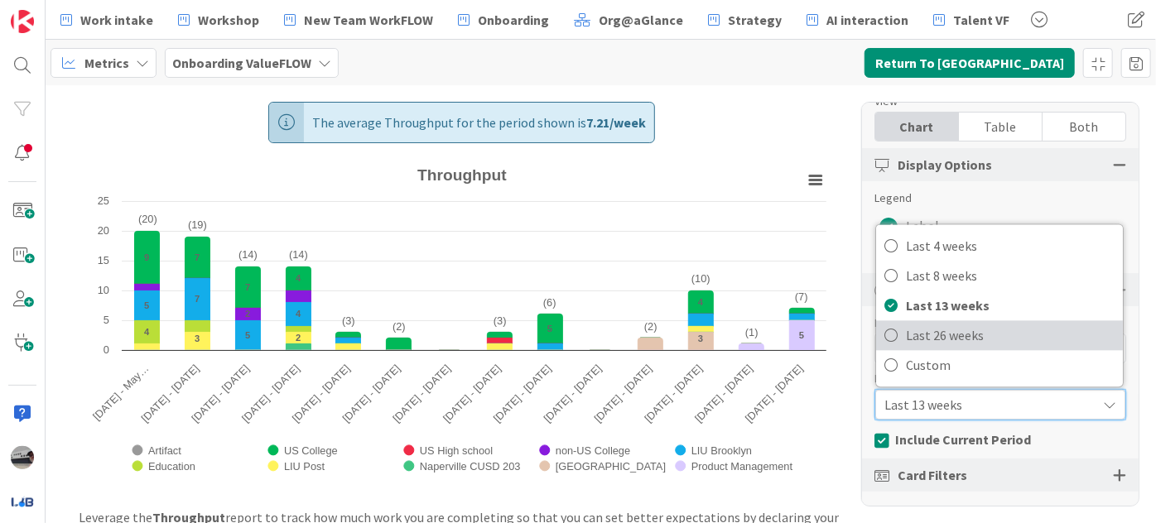
click at [971, 339] on span "Last 26 weeks" at bounding box center [1010, 335] width 209 height 25
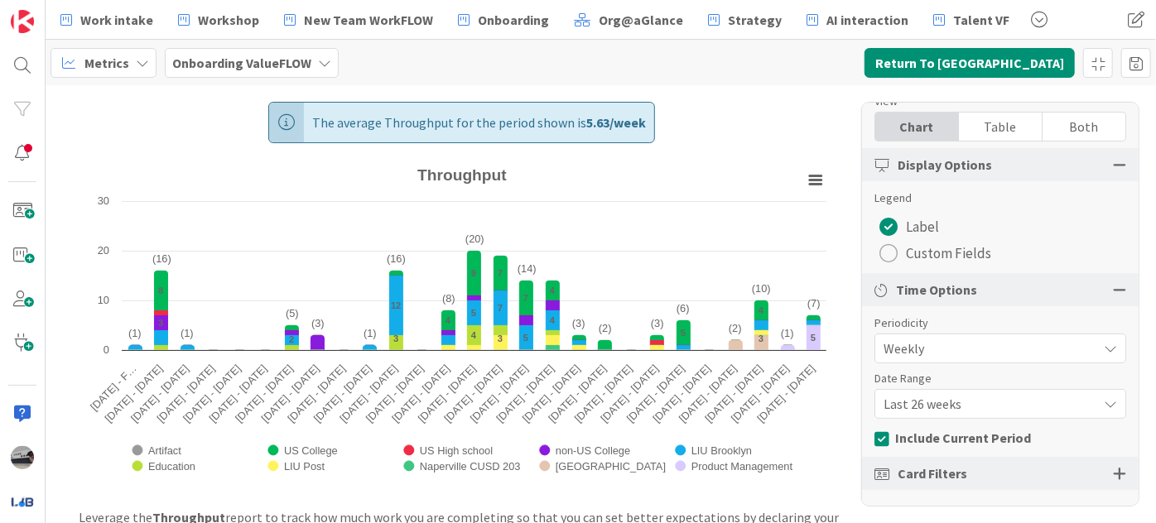
click at [1010, 360] on span "Last 26 weeks" at bounding box center [986, 348] width 205 height 23
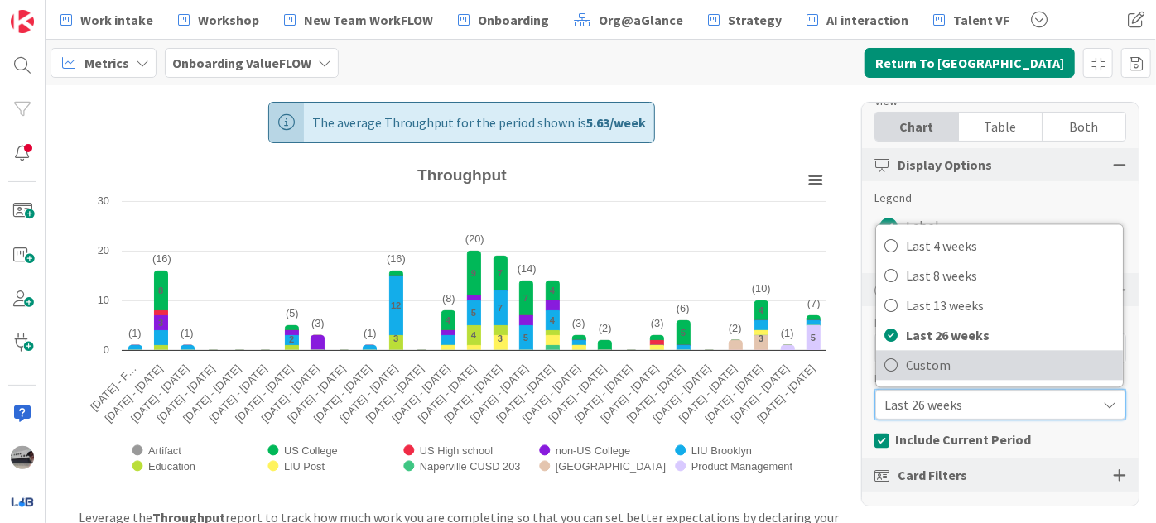
click at [939, 366] on span "Custom" at bounding box center [1010, 365] width 209 height 25
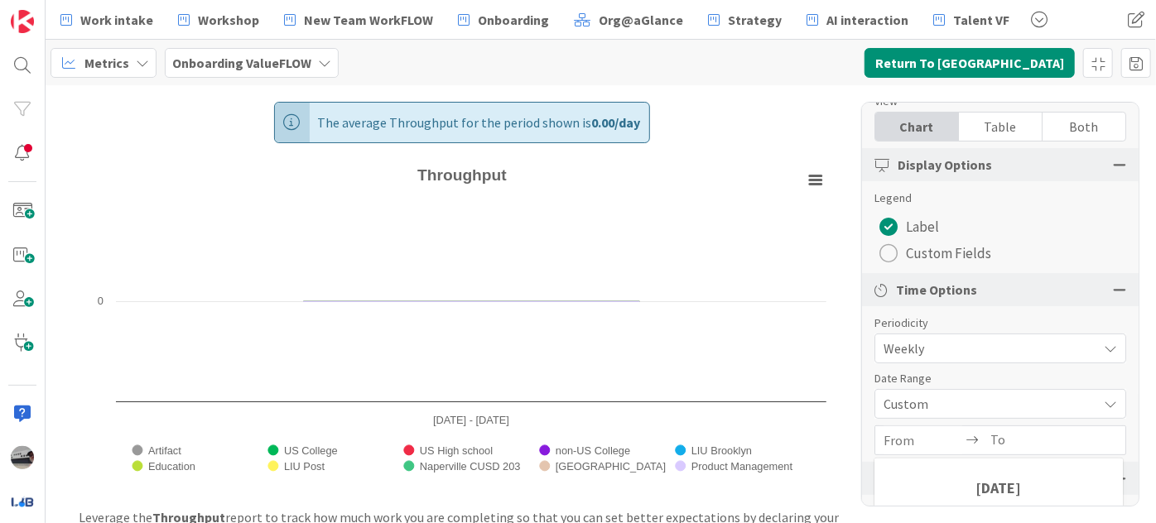
click at [927, 446] on input "From" at bounding box center [923, 440] width 79 height 28
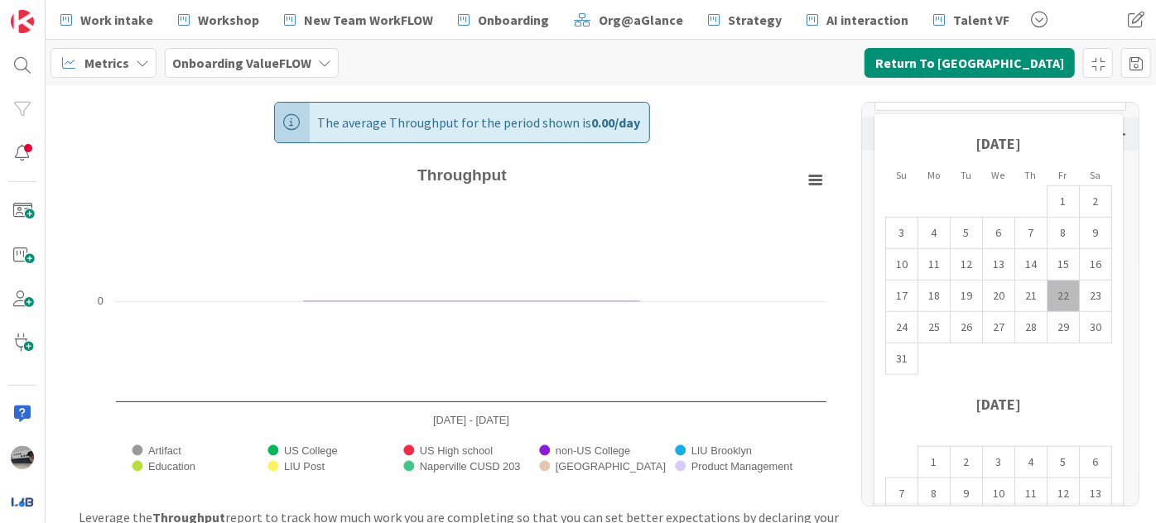
scroll to position [516, 0]
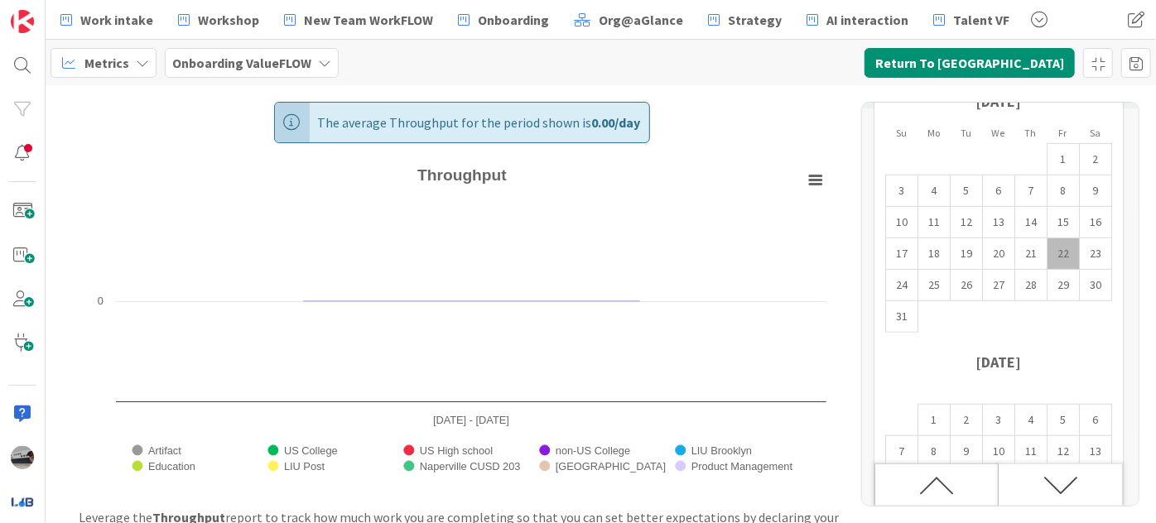
click at [927, 485] on icon "Move backward to switch to the previous month." at bounding box center [936, 486] width 35 height 35
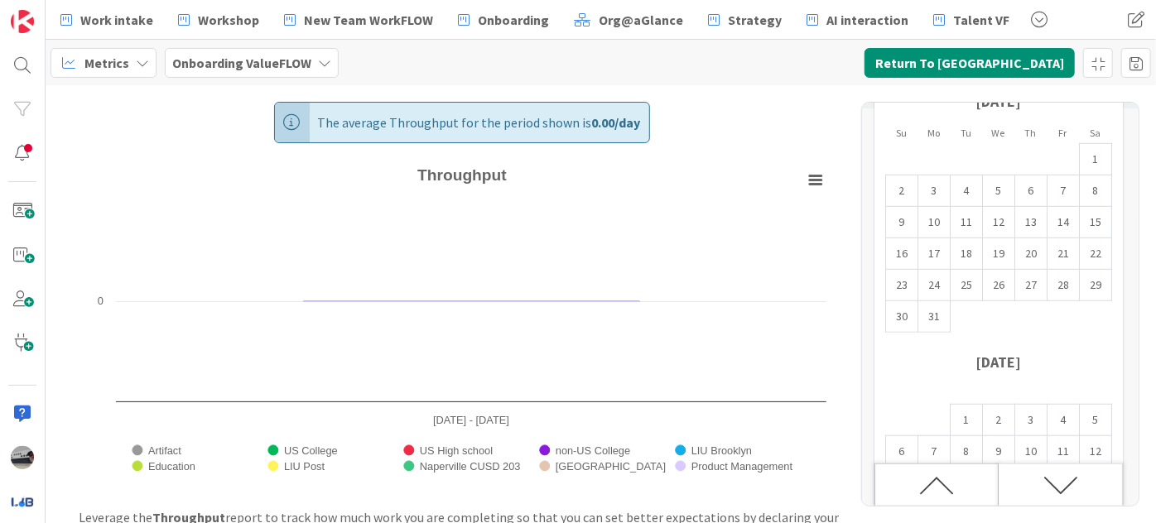
click at [927, 485] on icon "Move backward to switch to the previous month." at bounding box center [936, 486] width 35 height 35
click at [1000, 383] on td "1" at bounding box center [999, 388] width 32 height 31
type input "[DATE]"
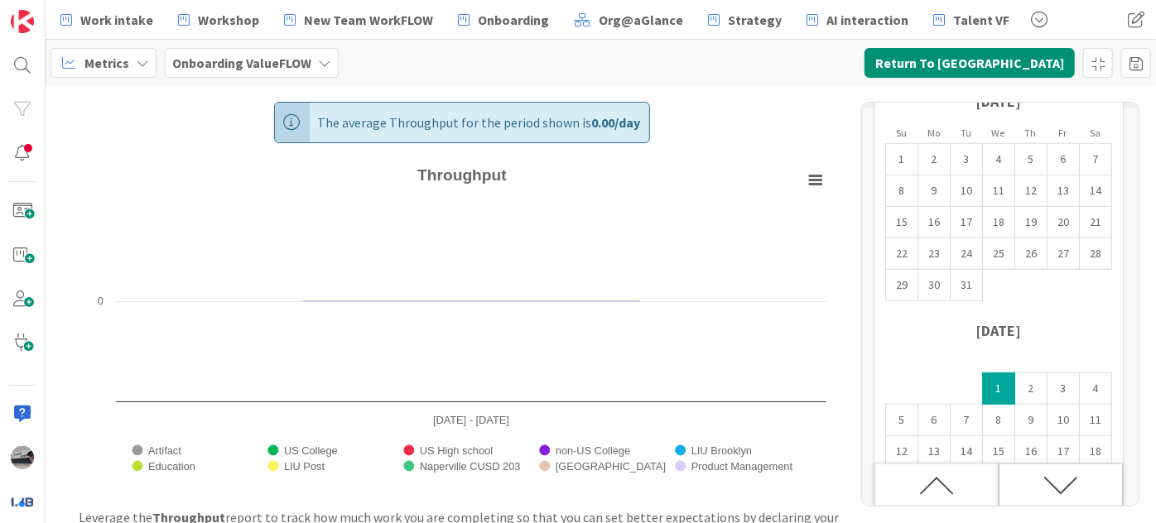
click at [1052, 480] on icon "Move forward to switch to the next month." at bounding box center [1060, 486] width 35 height 35
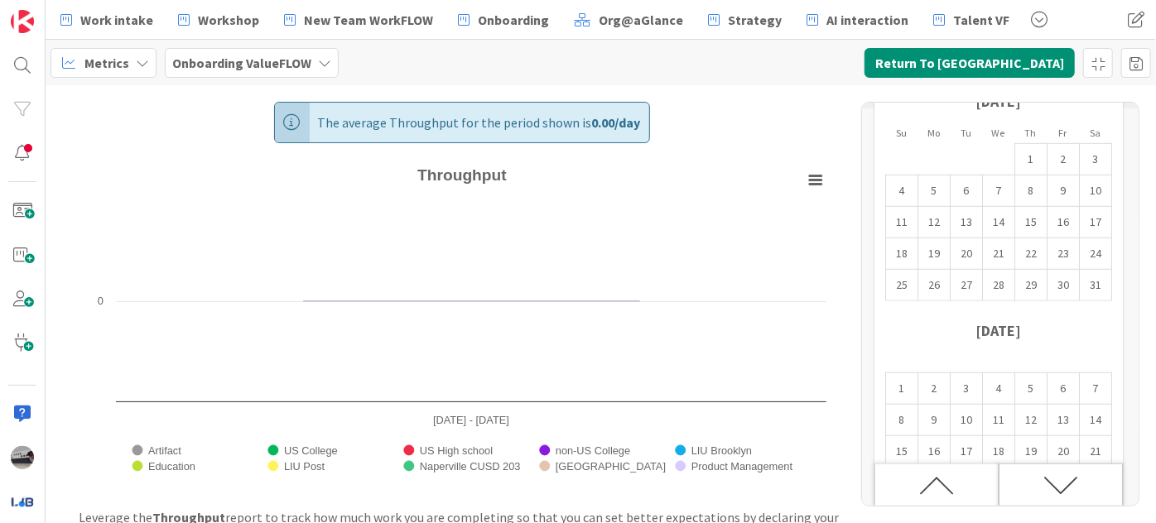
click at [1052, 480] on icon "Move forward to switch to the next month." at bounding box center [1060, 486] width 35 height 35
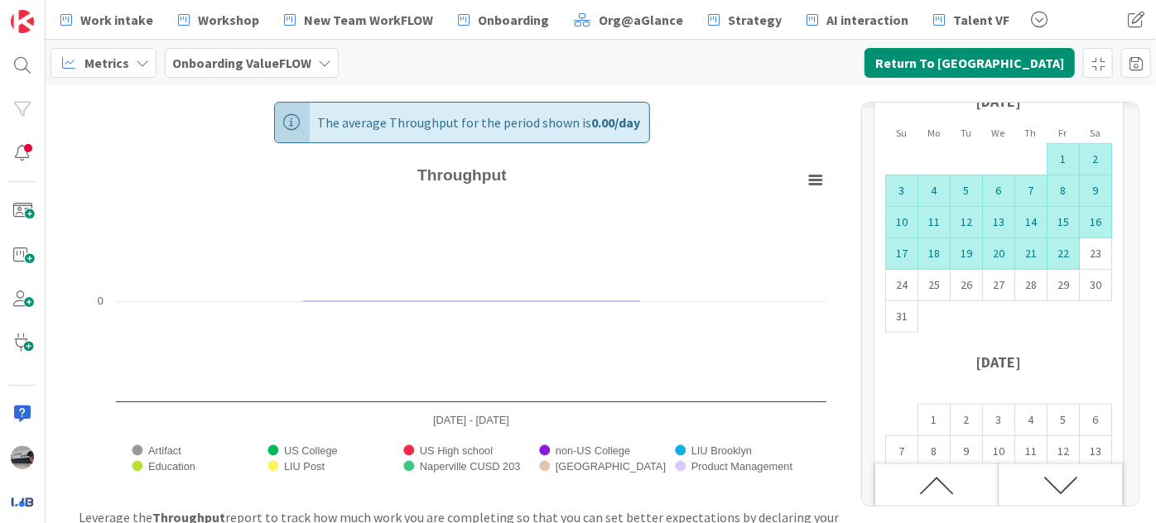
click at [1062, 246] on td "22" at bounding box center [1063, 253] width 32 height 31
type input "[DATE]"
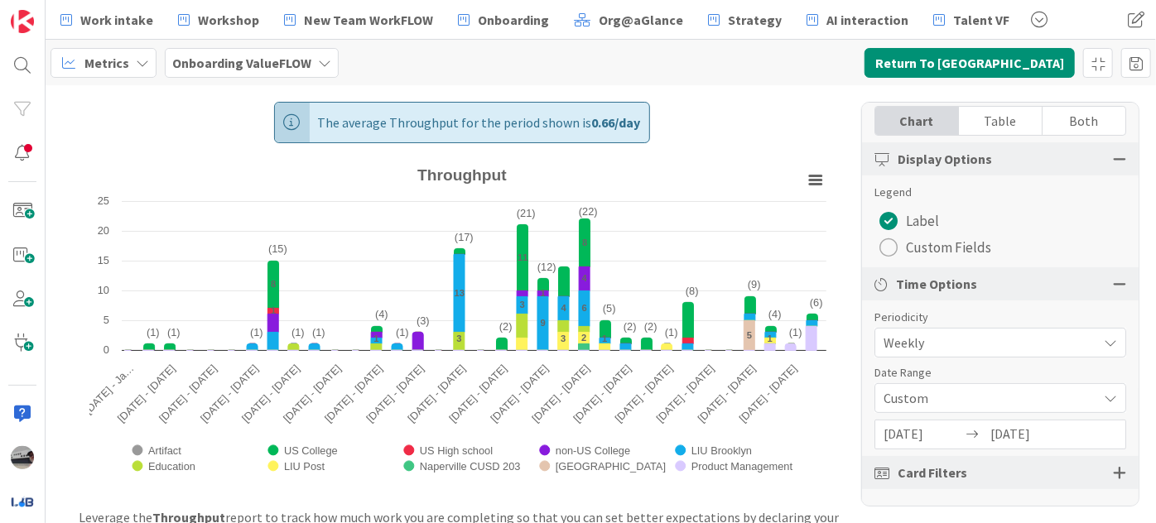
scroll to position [134, 0]
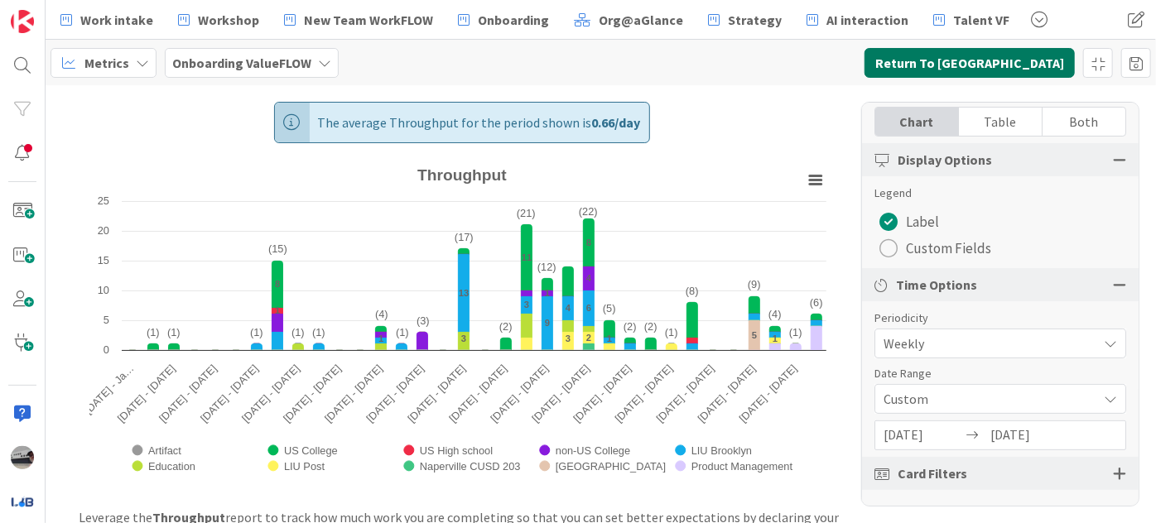
click at [979, 55] on button "Return To [GEOGRAPHIC_DATA]" at bounding box center [969, 63] width 210 height 30
